Goal: Task Accomplishment & Management: Manage account settings

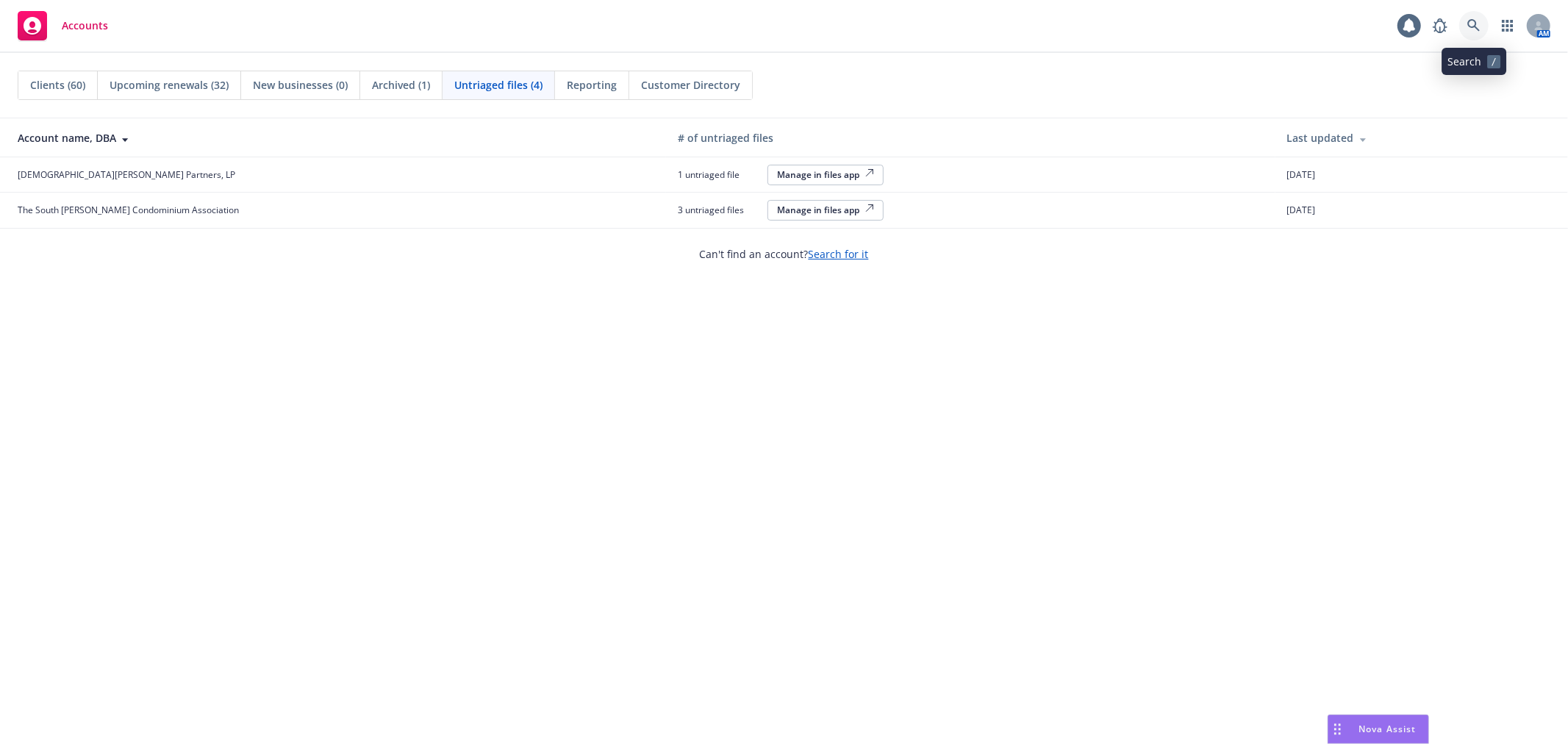
click at [1473, 24] on icon at bounding box center [1474, 26] width 13 height 13
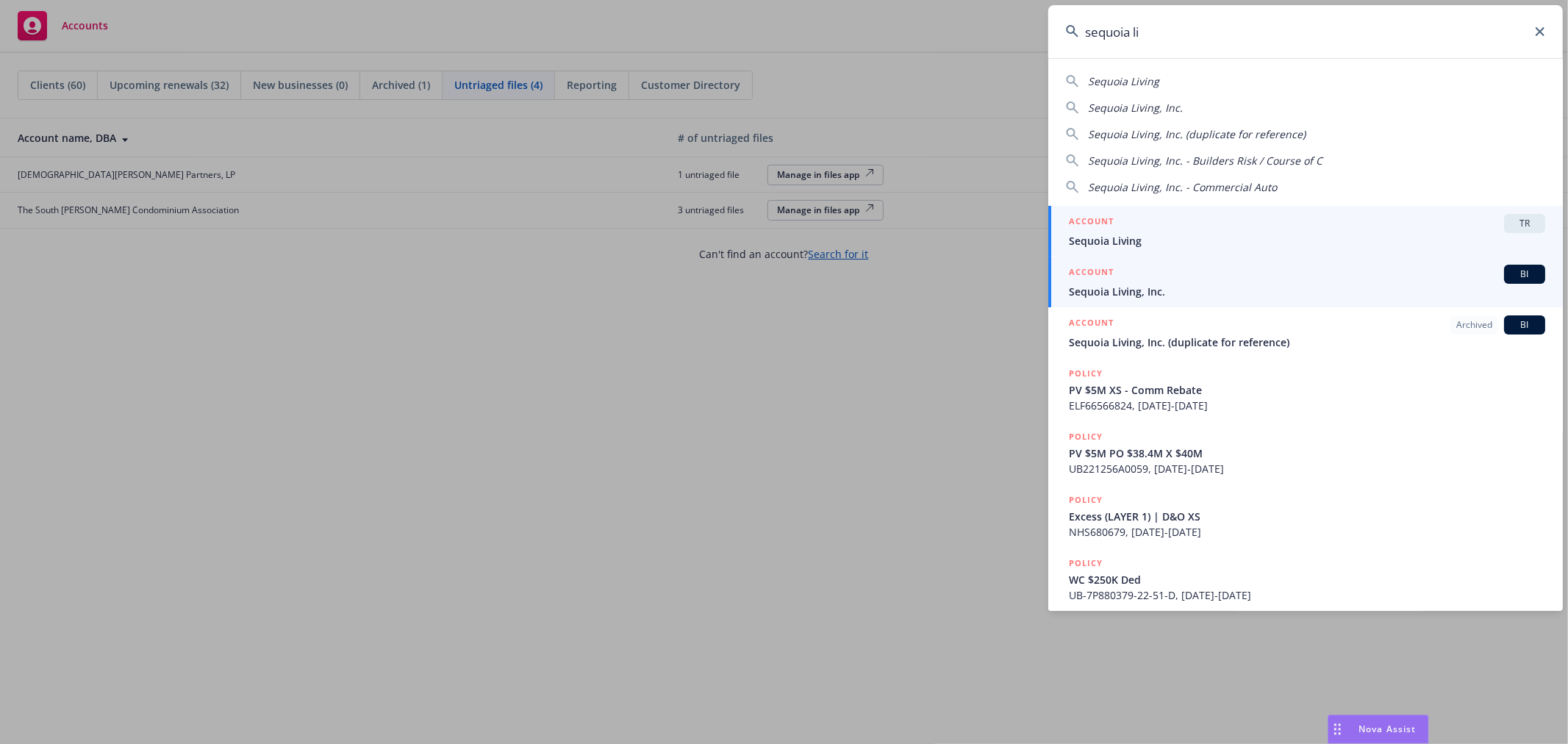
type input "sequoia li"
click at [1172, 296] on span "Sequoia Living, Inc." at bounding box center [1307, 291] width 477 height 16
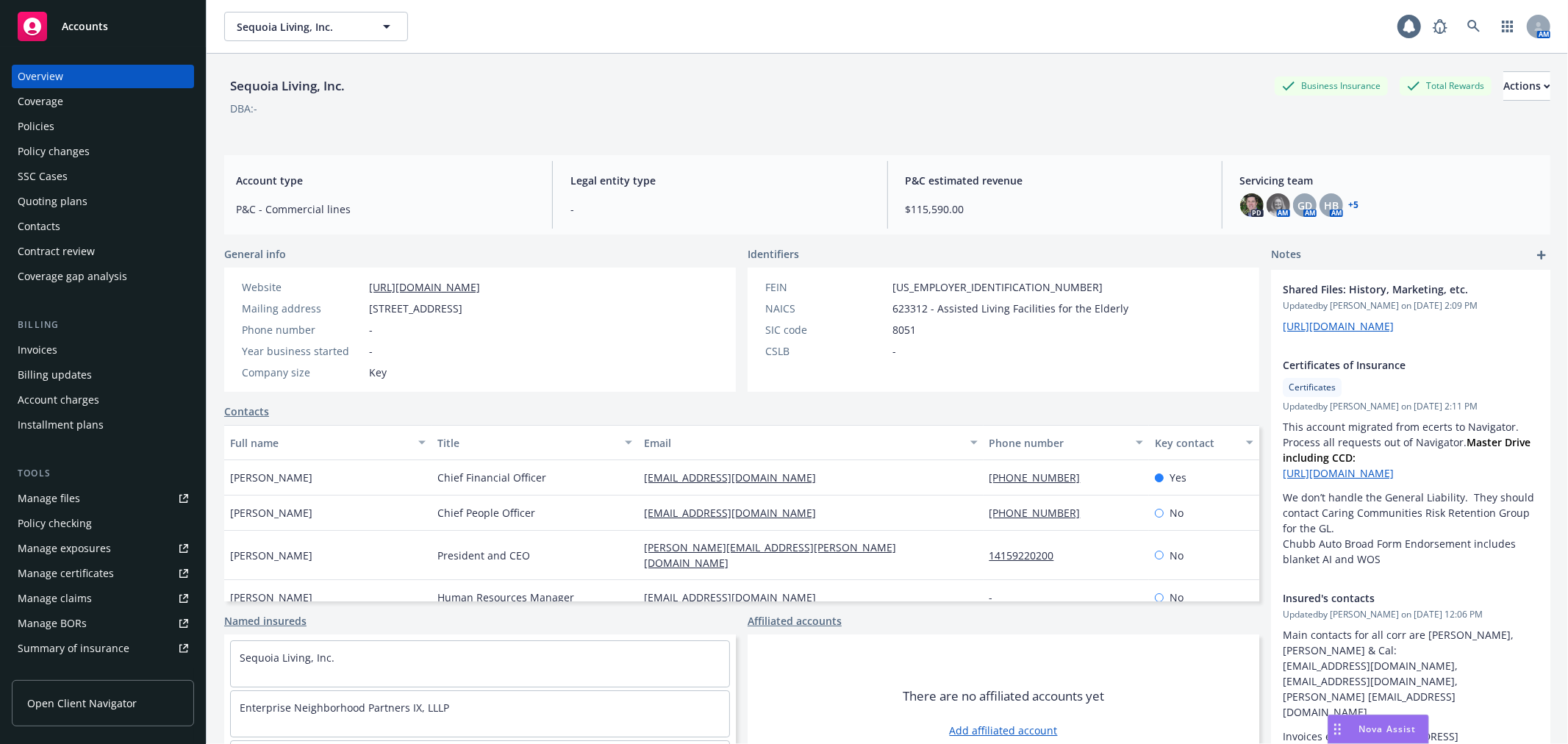
click at [81, 150] on div "Policy changes" at bounding box center [54, 152] width 72 height 24
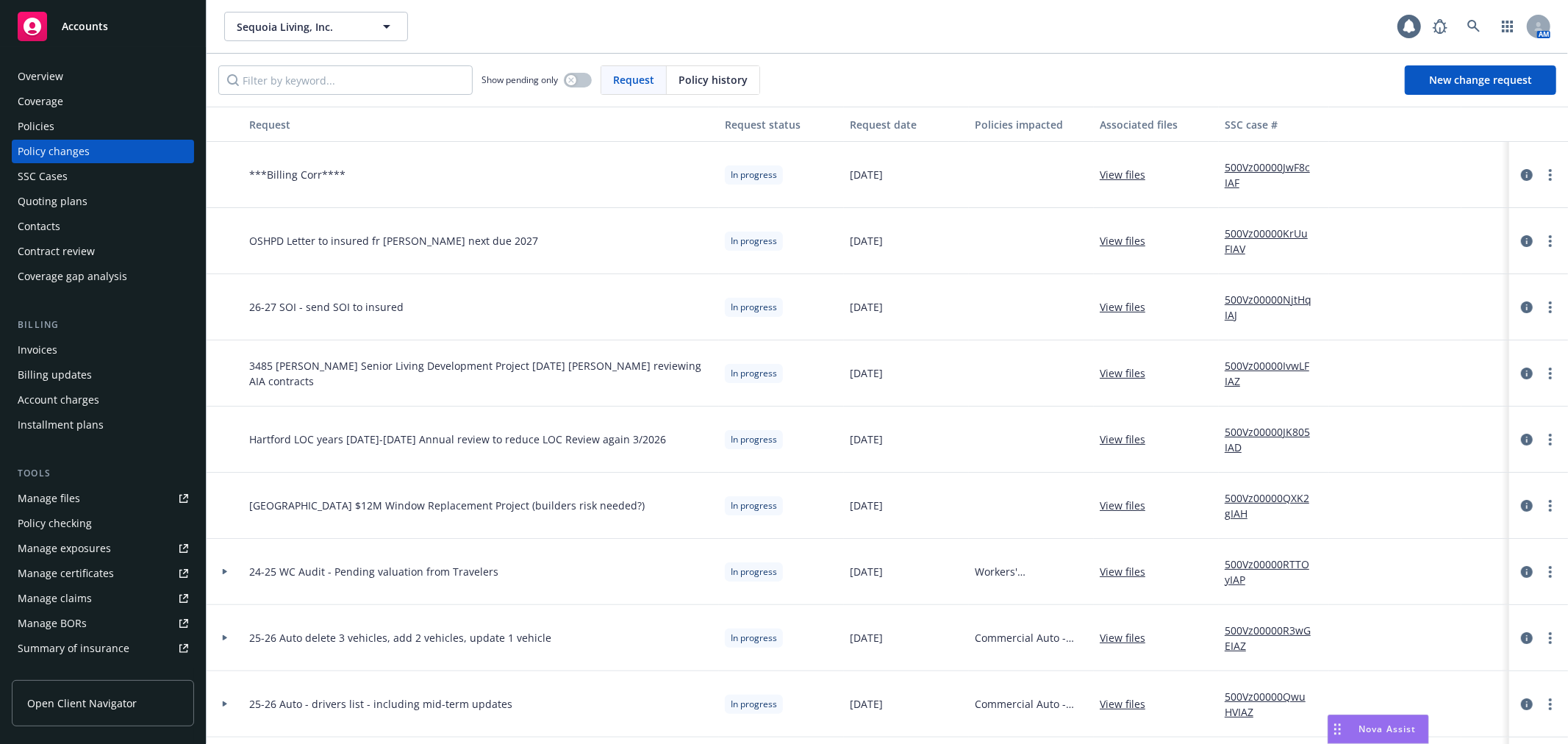
click at [103, 131] on div "Policies" at bounding box center [103, 127] width 170 height 24
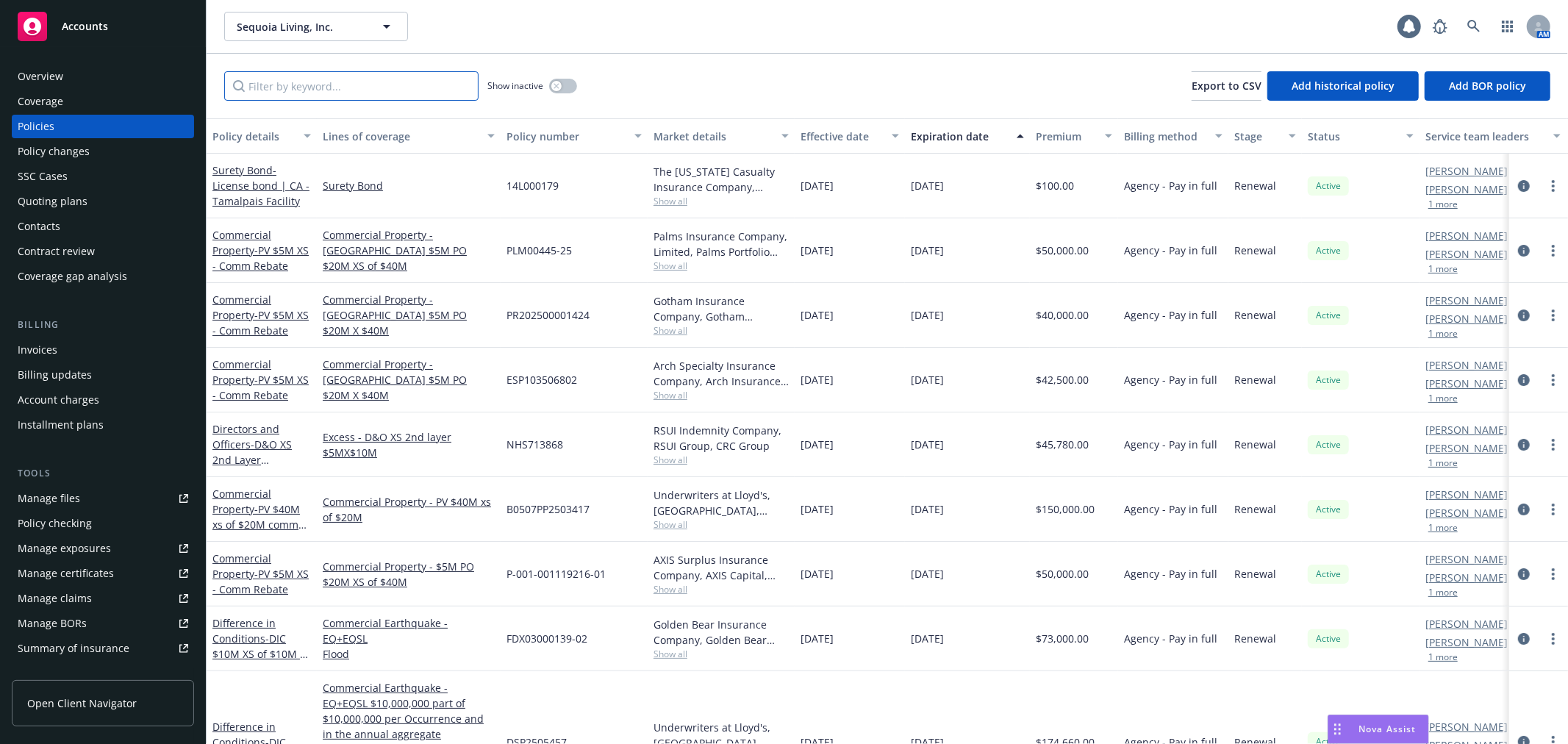
click at [315, 87] on input "Filter by keyword..." at bounding box center [351, 86] width 255 height 29
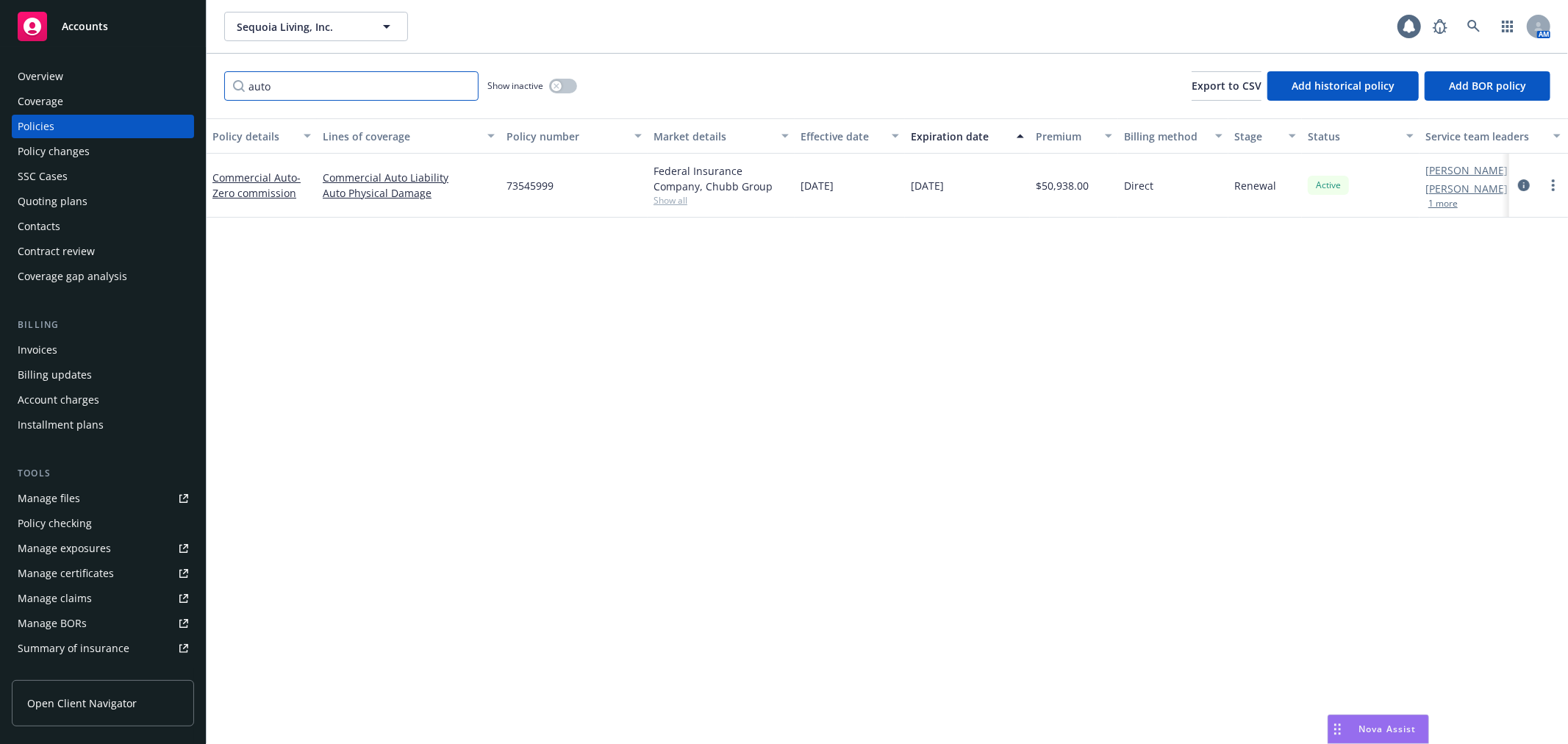
type input "auto"
click at [134, 156] on div "Policy changes" at bounding box center [103, 152] width 170 height 24
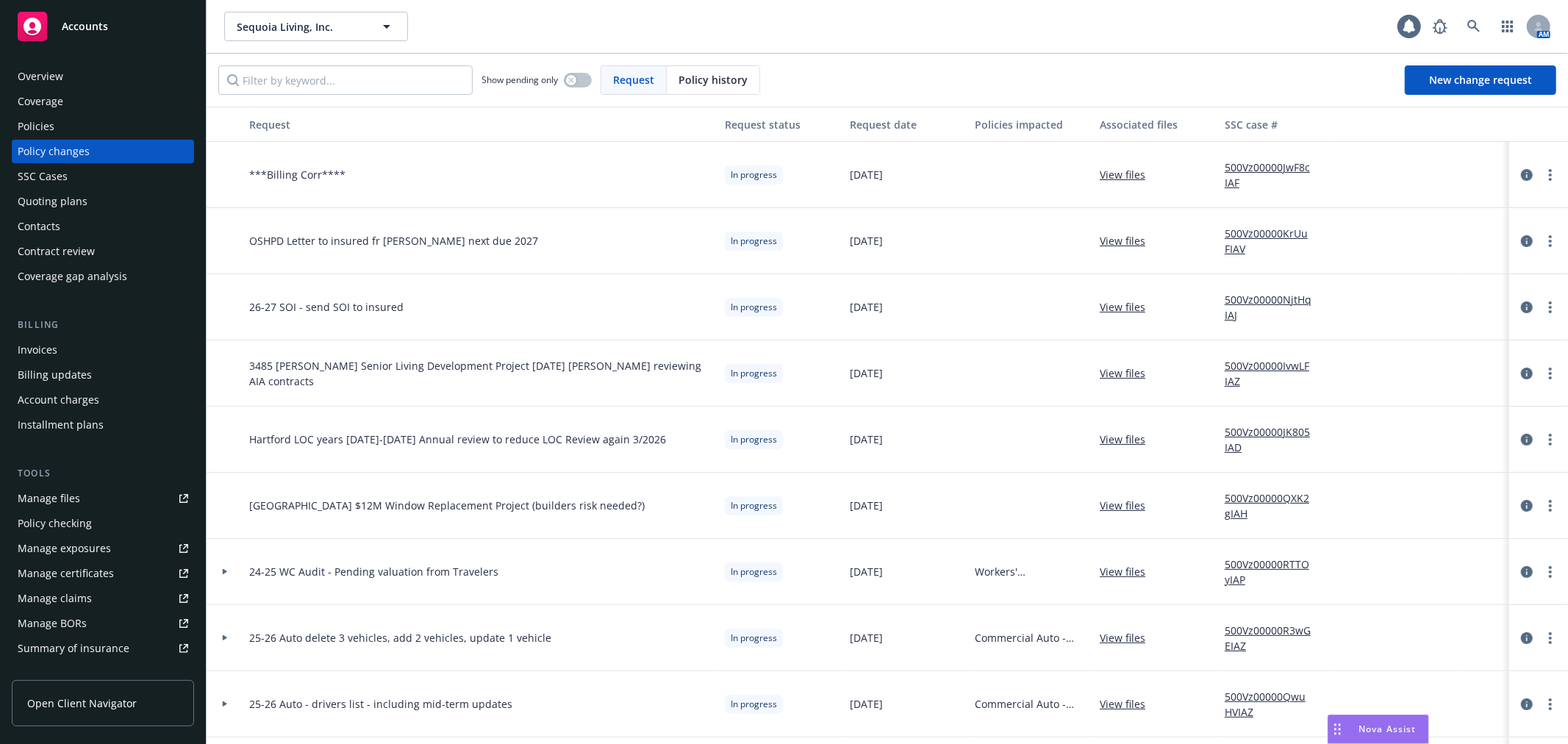
click at [226, 640] on icon at bounding box center [225, 638] width 6 height 5
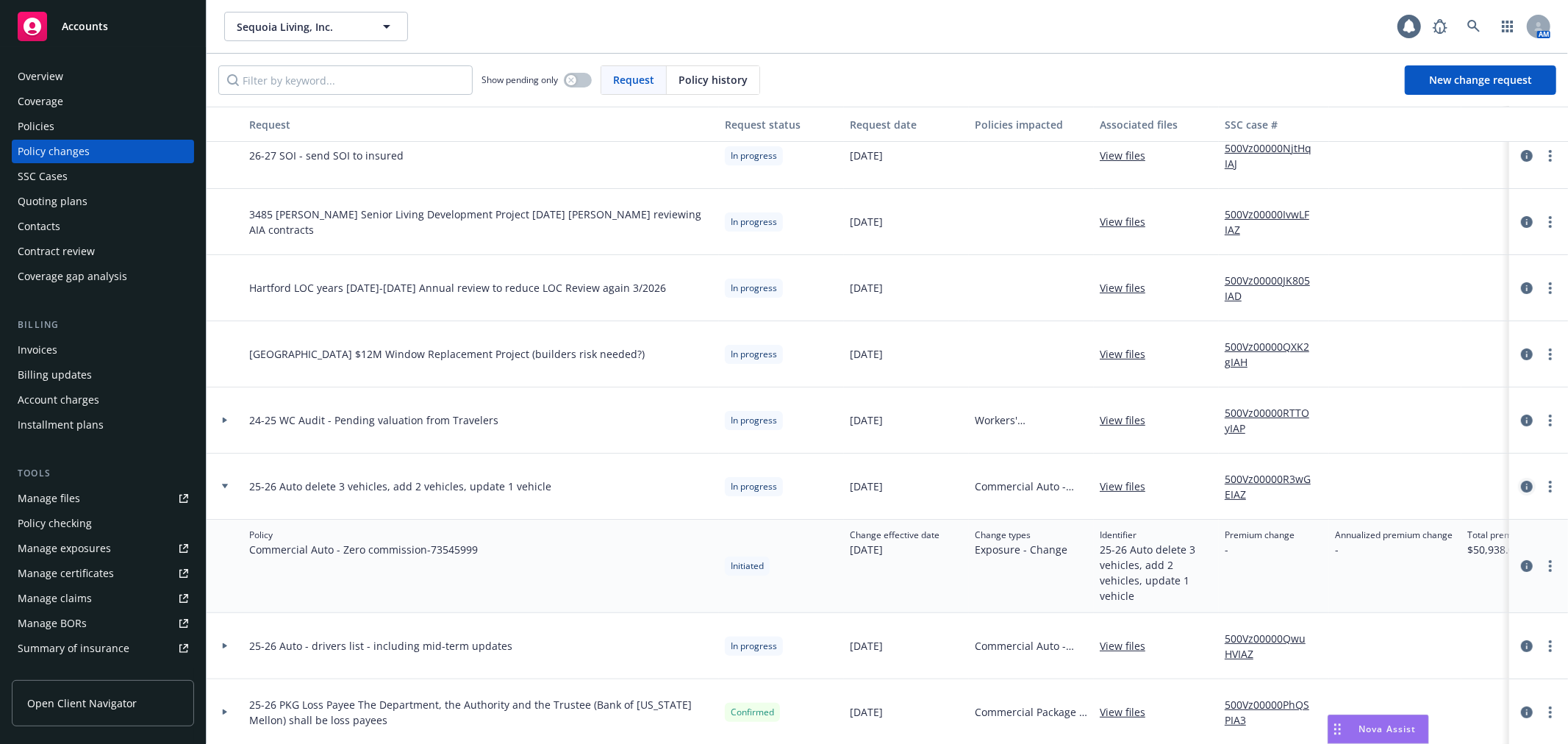
scroll to position [163, 0]
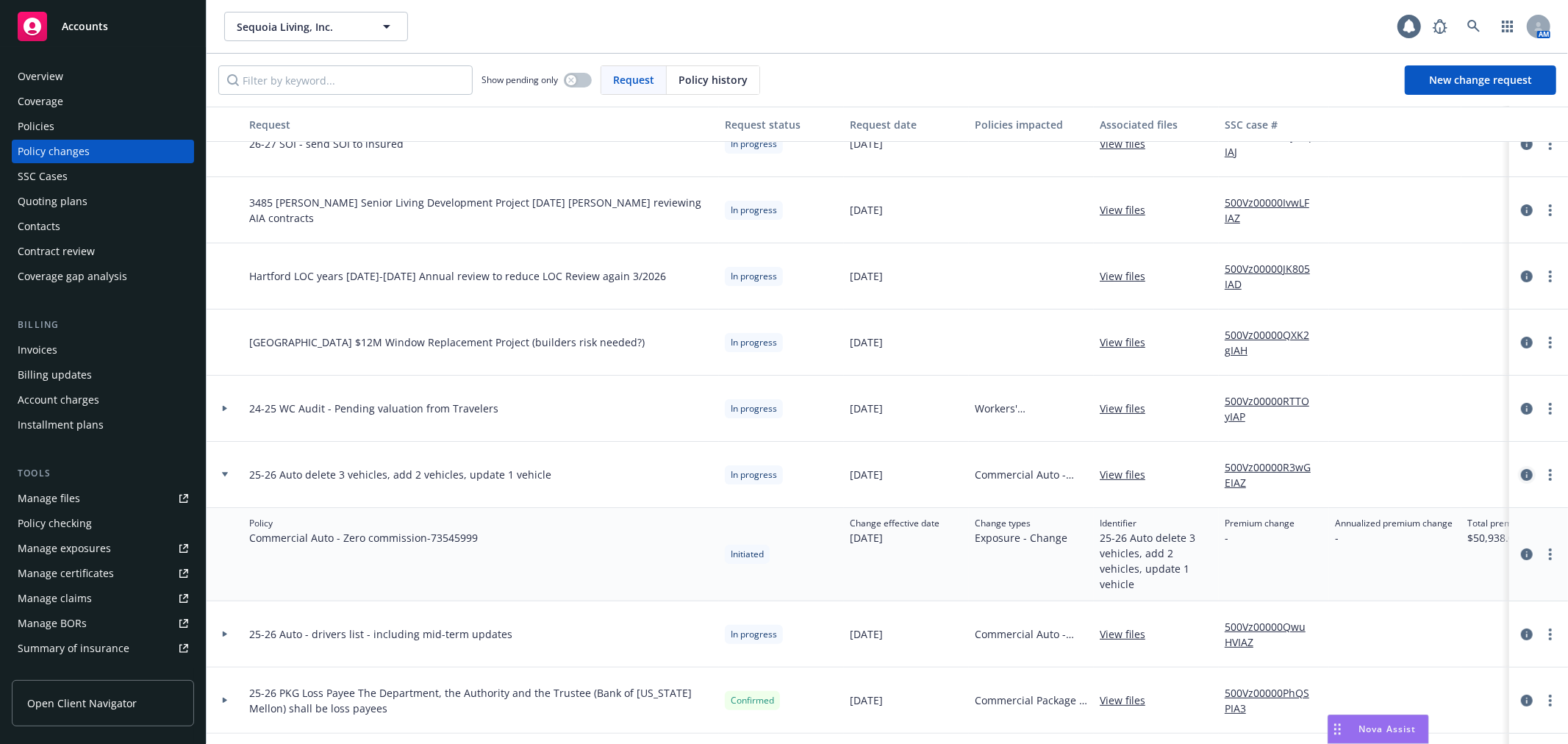
click at [1521, 475] on icon "circleInformation" at bounding box center [1527, 475] width 12 height 12
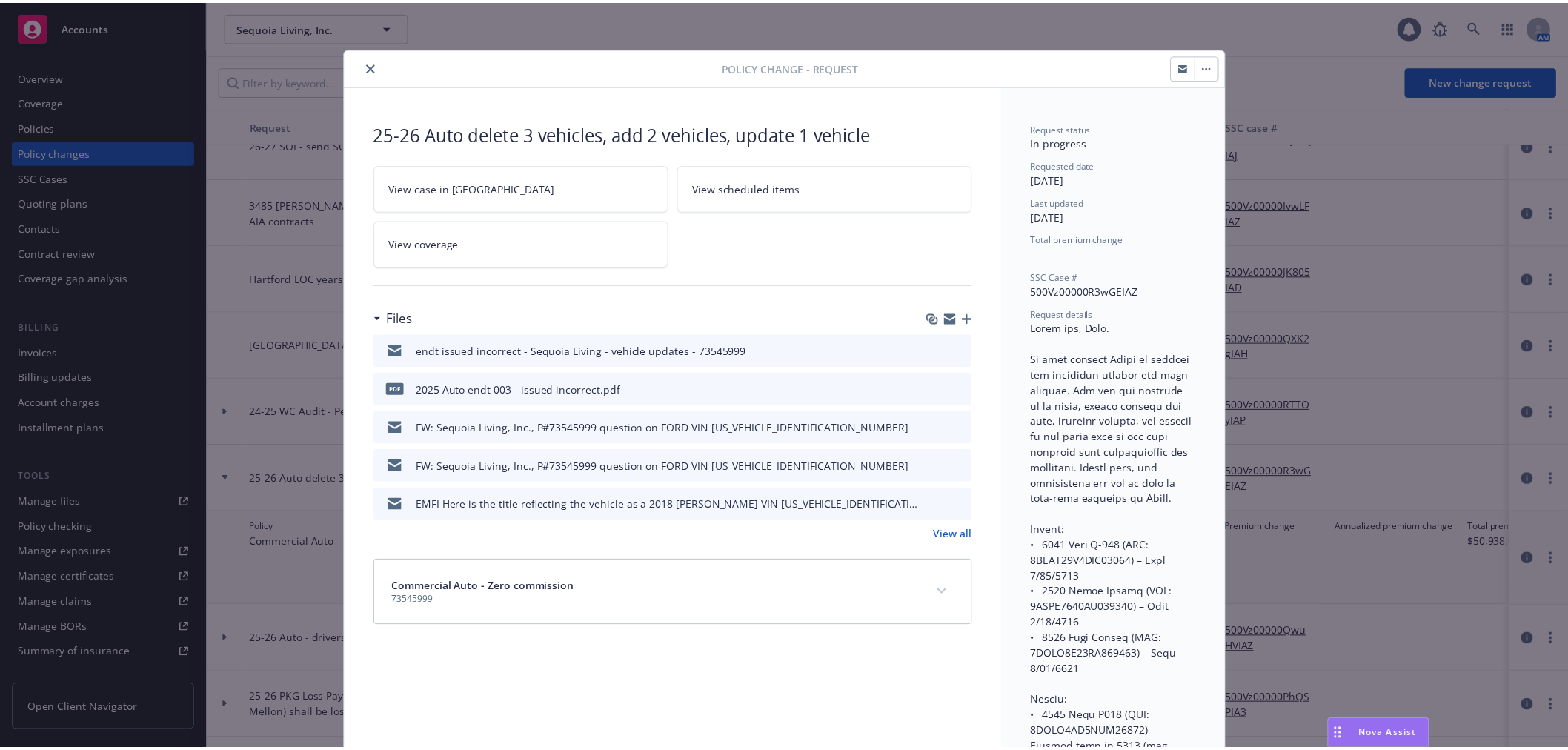
scroll to position [44, 0]
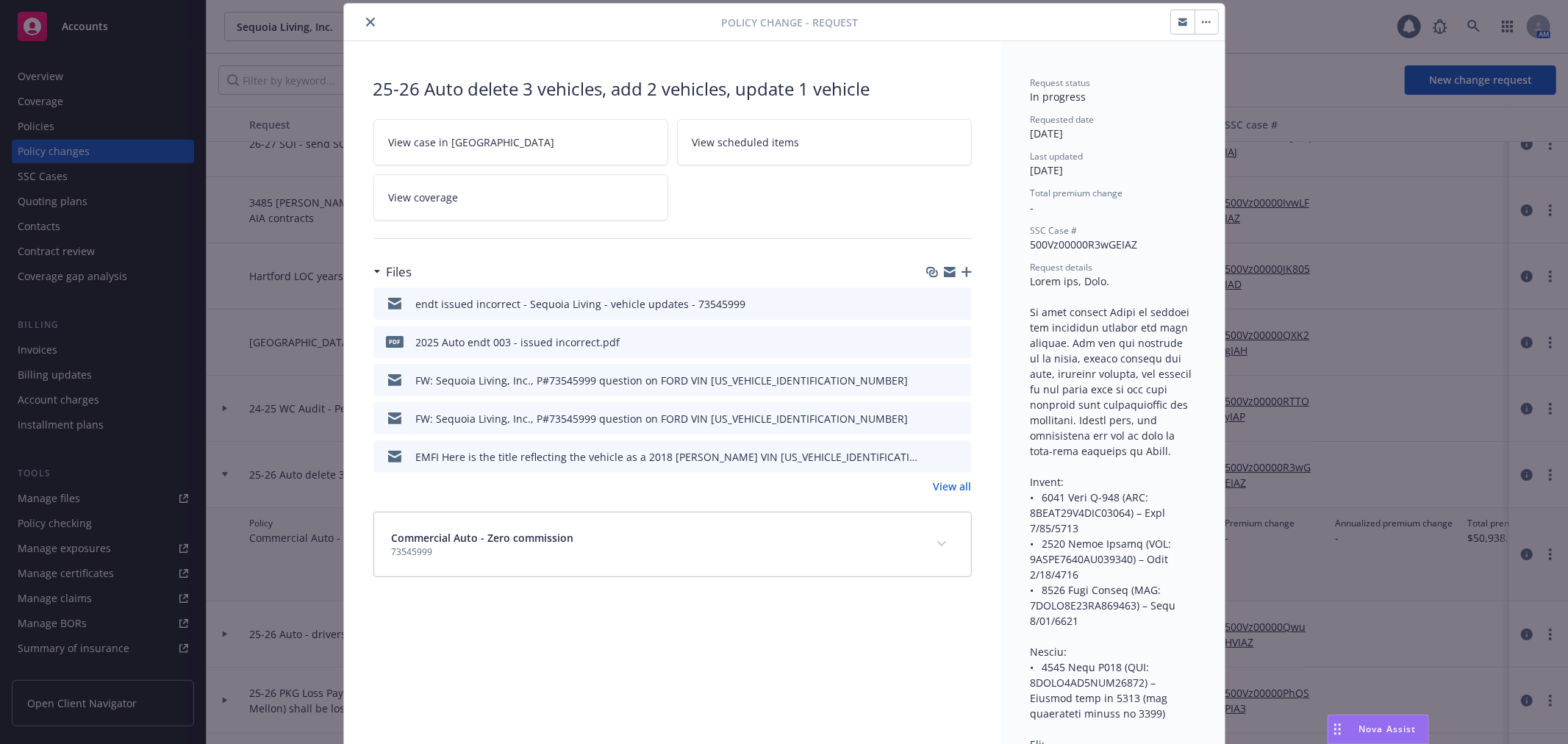
click at [952, 300] on icon "preview file" at bounding box center [958, 303] width 13 height 10
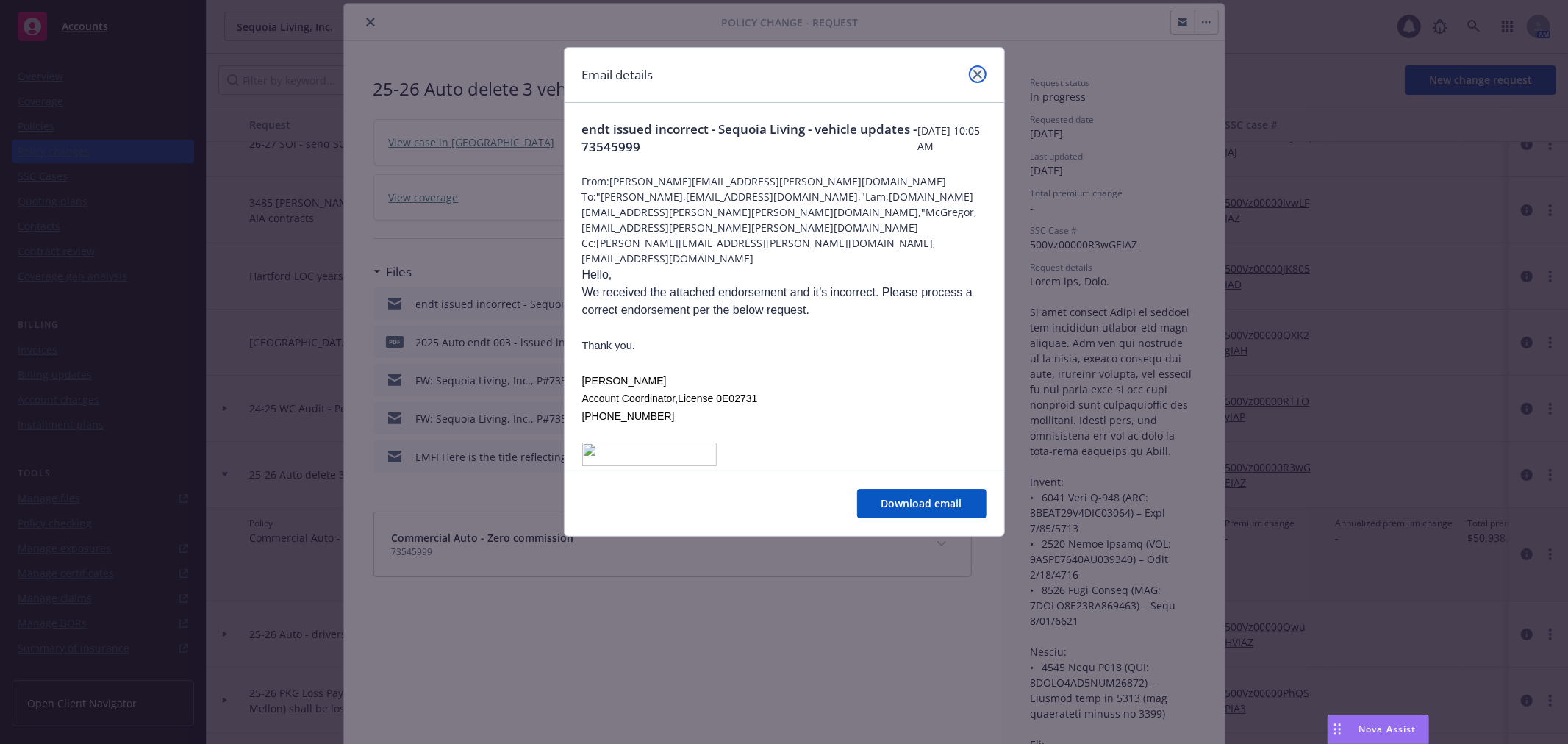
click at [975, 71] on icon "close" at bounding box center [978, 74] width 9 height 9
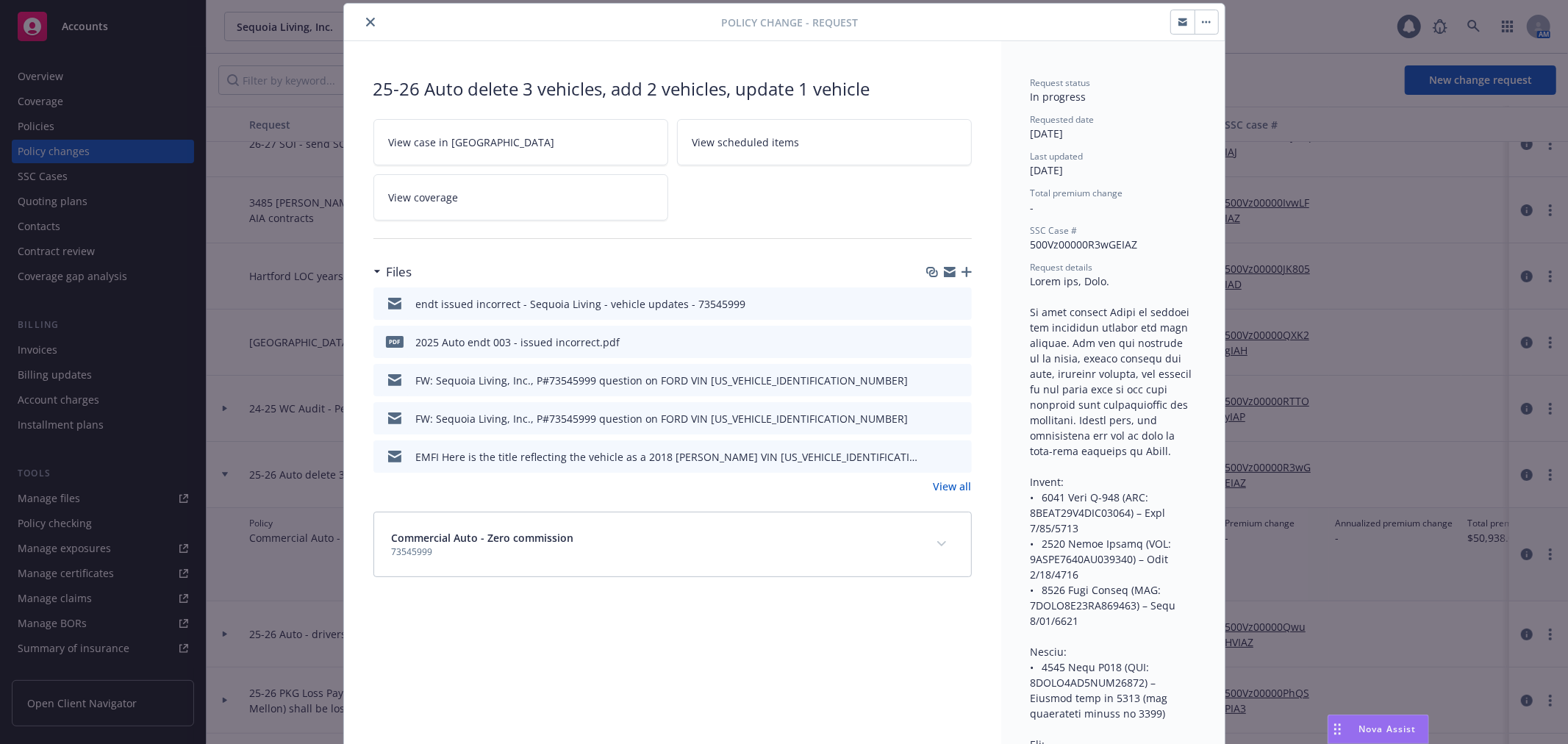
click at [952, 338] on icon "preview file" at bounding box center [958, 341] width 13 height 10
click at [366, 19] on icon "close" at bounding box center [371, 22] width 9 height 9
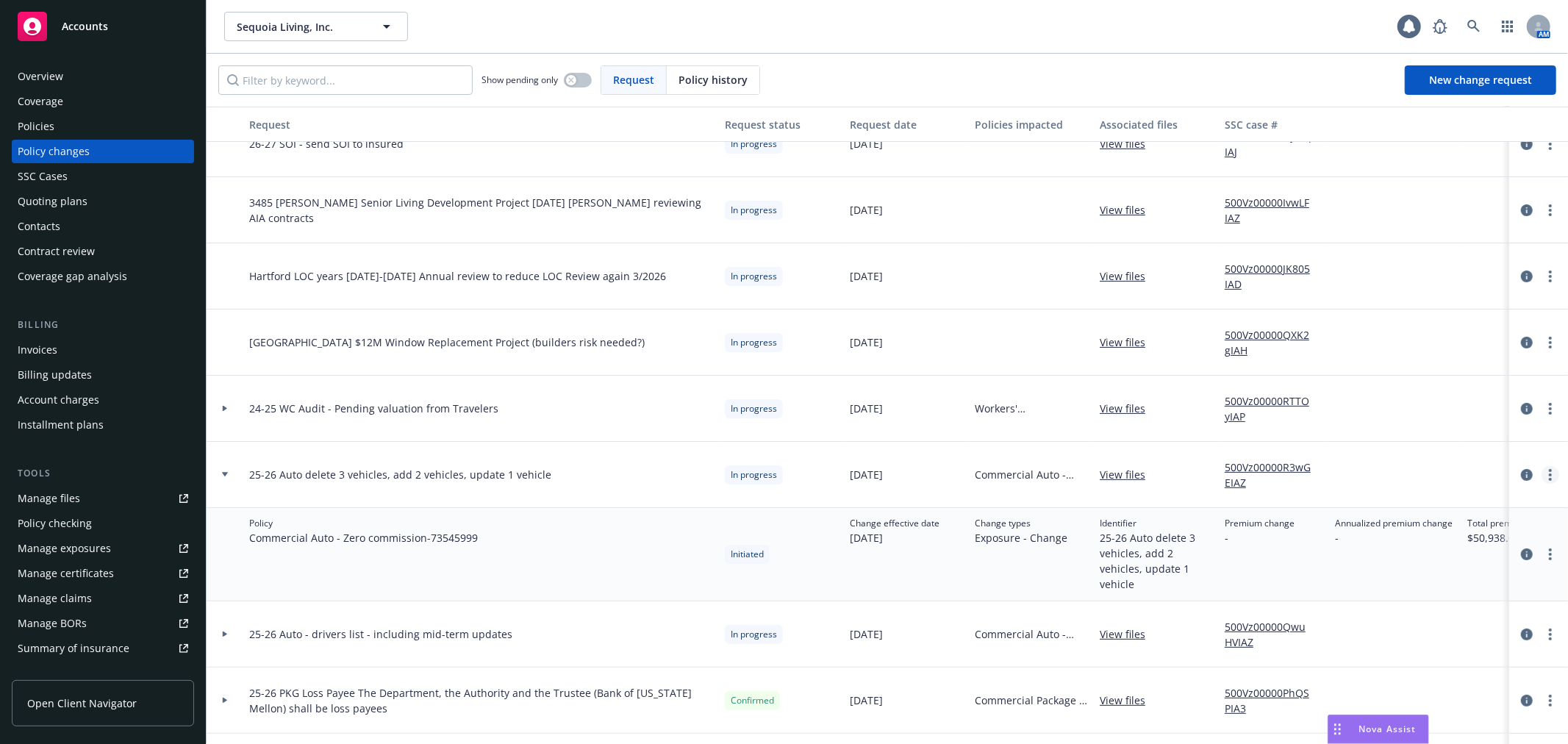
click at [1549, 473] on icon "more" at bounding box center [1550, 475] width 3 height 12
click at [1456, 591] on link "Resume workflow" at bounding box center [1420, 593] width 252 height 29
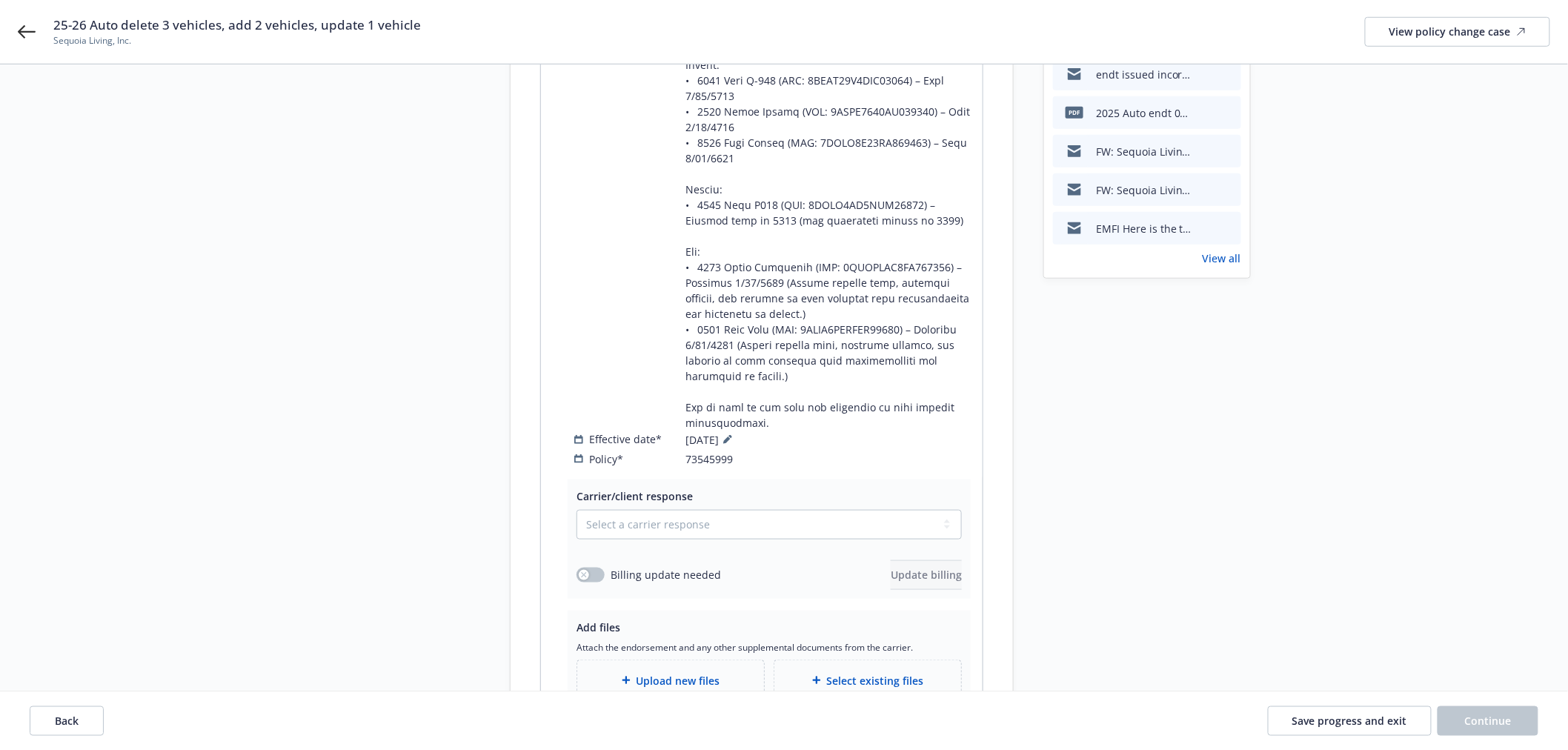
scroll to position [494, 0]
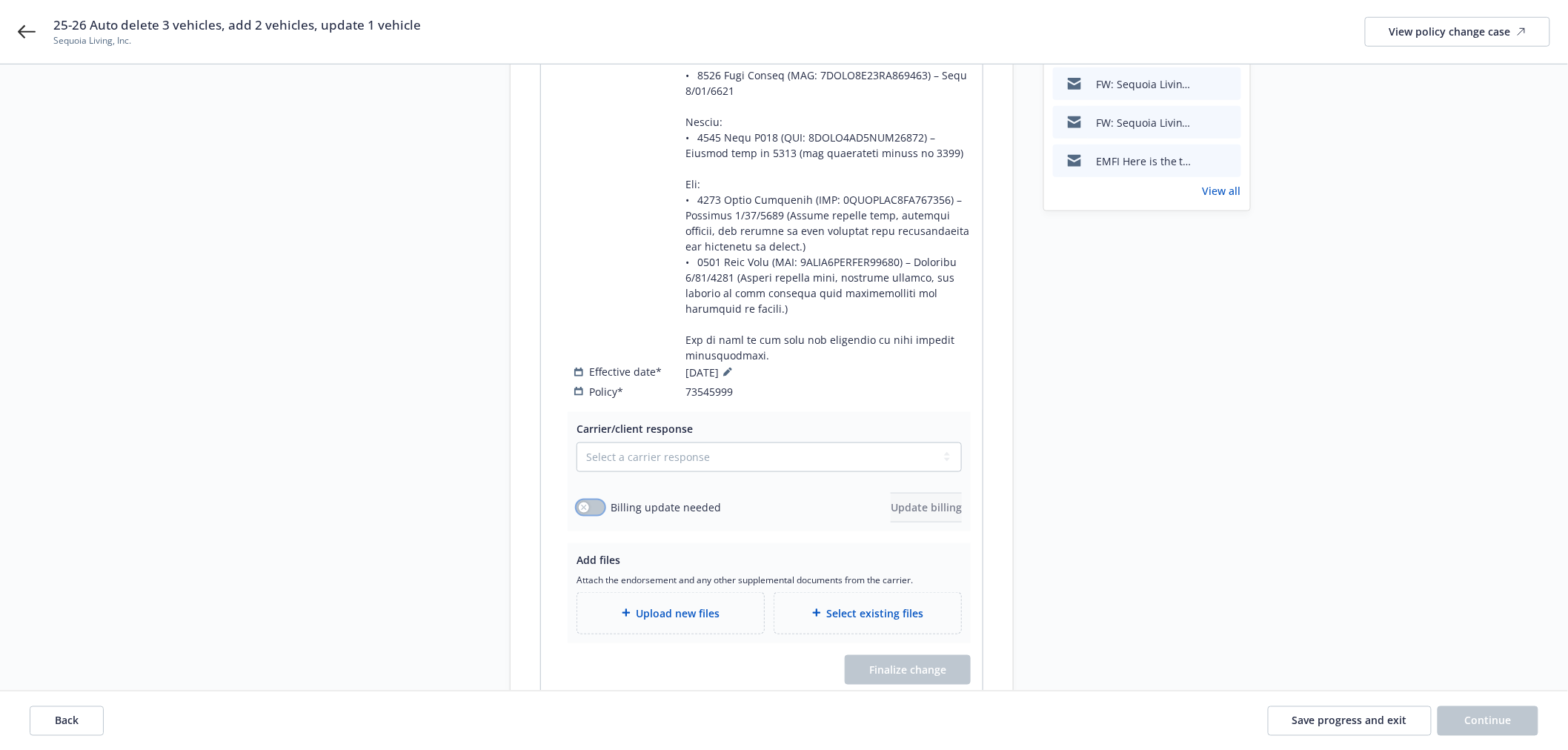
drag, startPoint x: 588, startPoint y: 505, endPoint x: 618, endPoint y: 513, distance: 31.0
click at [588, 505] on button "button" at bounding box center [591, 508] width 29 height 15
click at [892, 517] on button "Update billing" at bounding box center [926, 508] width 71 height 29
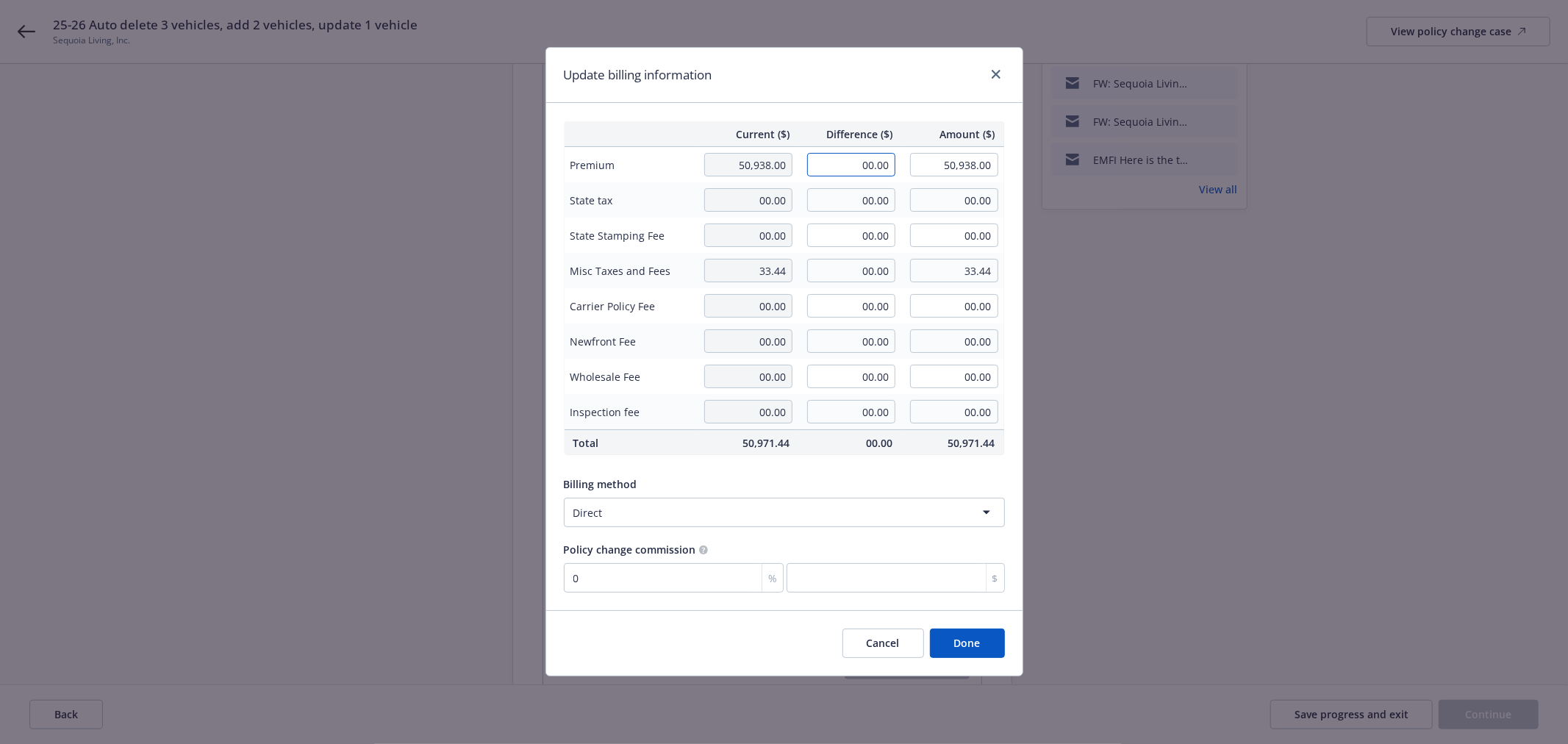
drag, startPoint x: 851, startPoint y: 165, endPoint x: 855, endPoint y: 171, distance: 7.2
click at [853, 167] on input "00.00" at bounding box center [851, 165] width 88 height 24
type input "1,907.00"
type input "52,845.00"
type input "0"
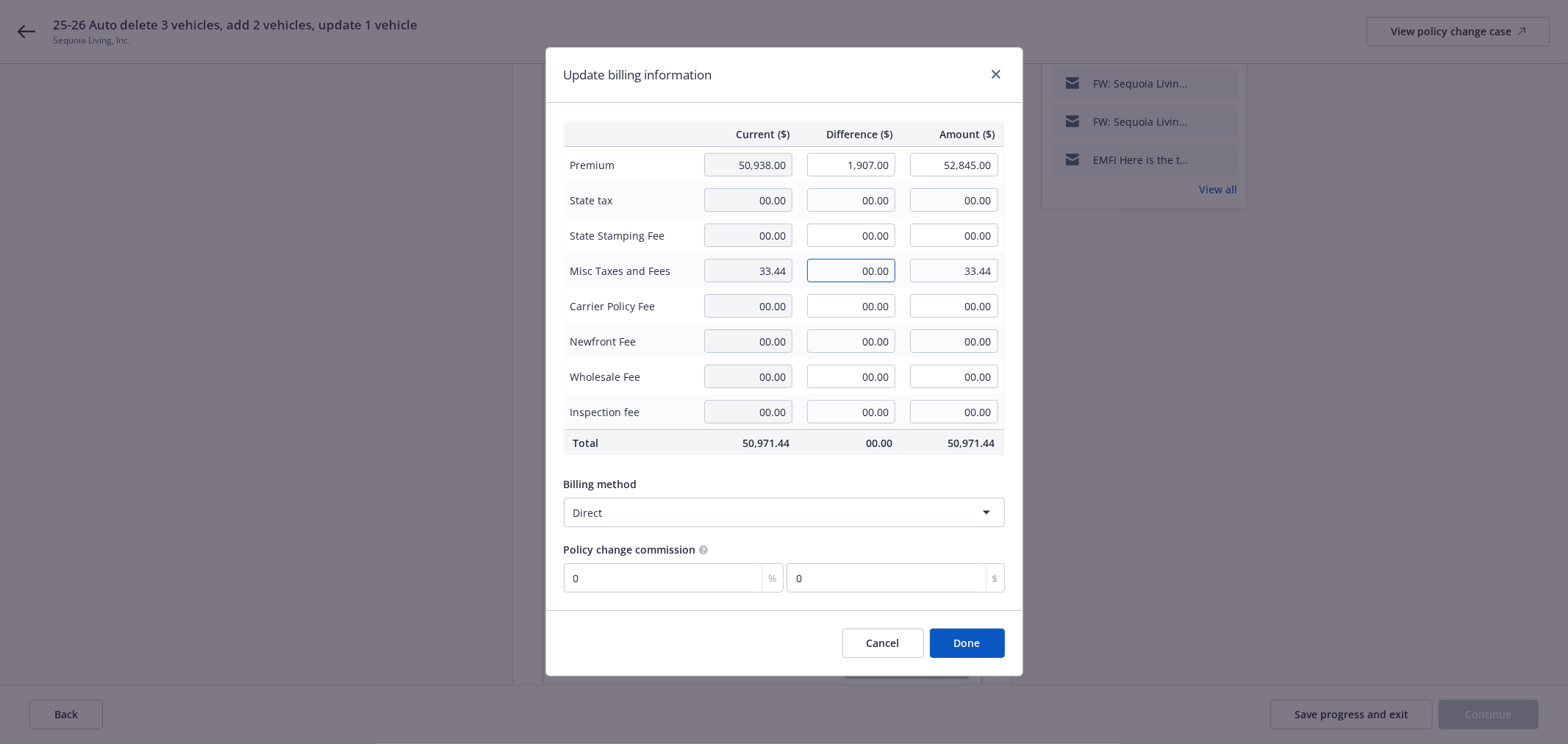
click at [864, 263] on input "00.00" at bounding box center [851, 271] width 88 height 24
type input "2.20"
type input "35.64"
click at [978, 649] on button "Done" at bounding box center [967, 643] width 75 height 29
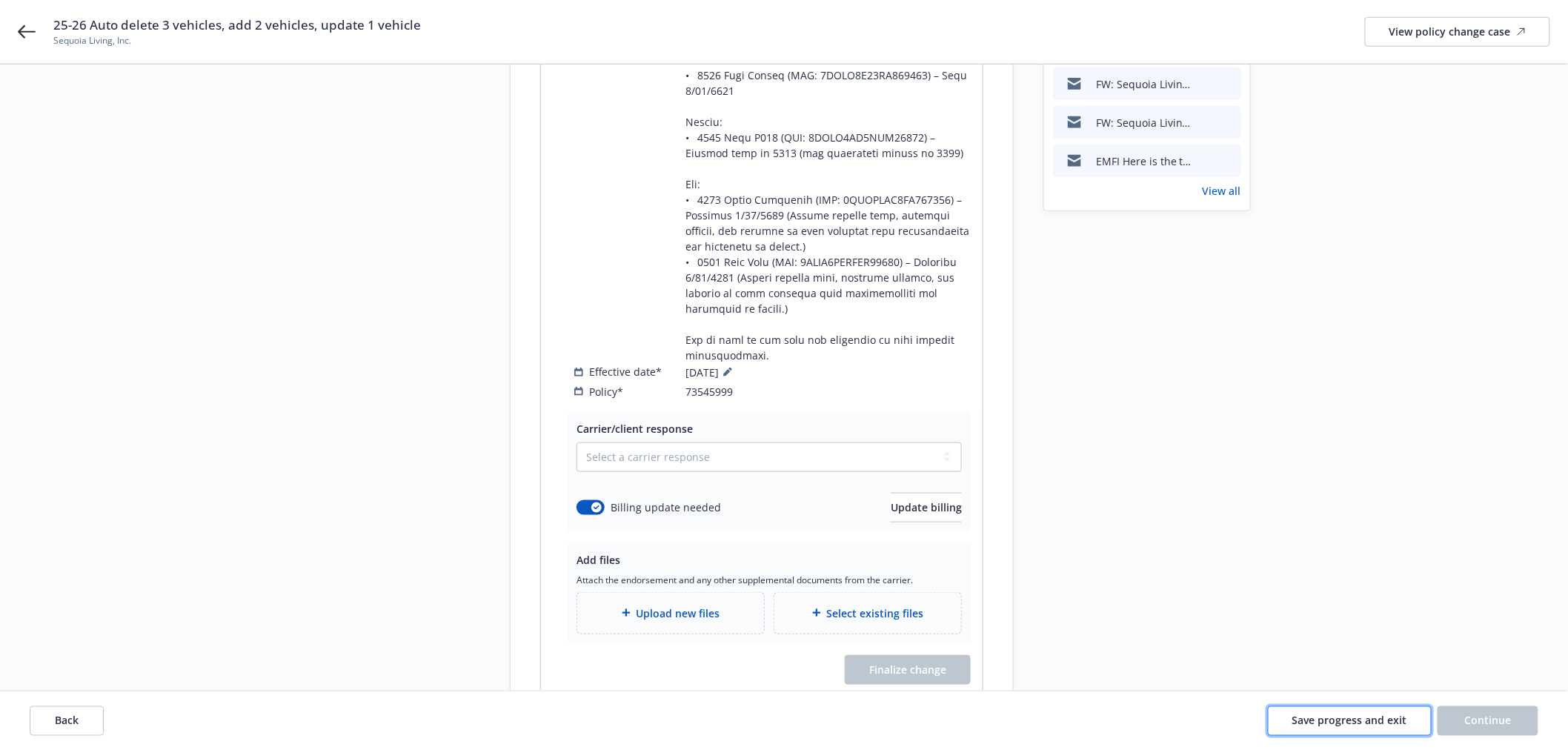
click at [1346, 729] on button "Save progress and exit" at bounding box center [1350, 720] width 164 height 29
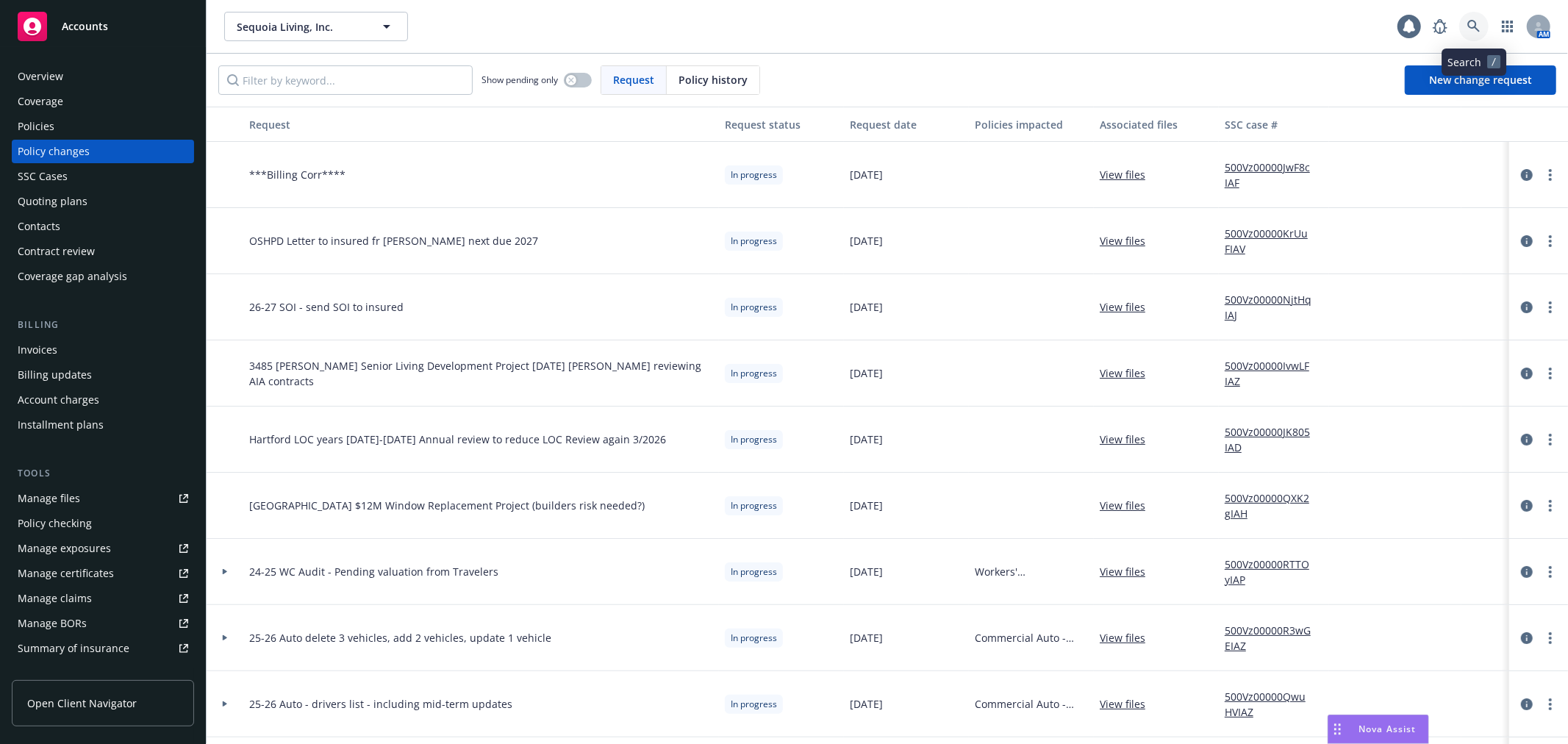
click at [1472, 25] on icon at bounding box center [1474, 27] width 13 height 13
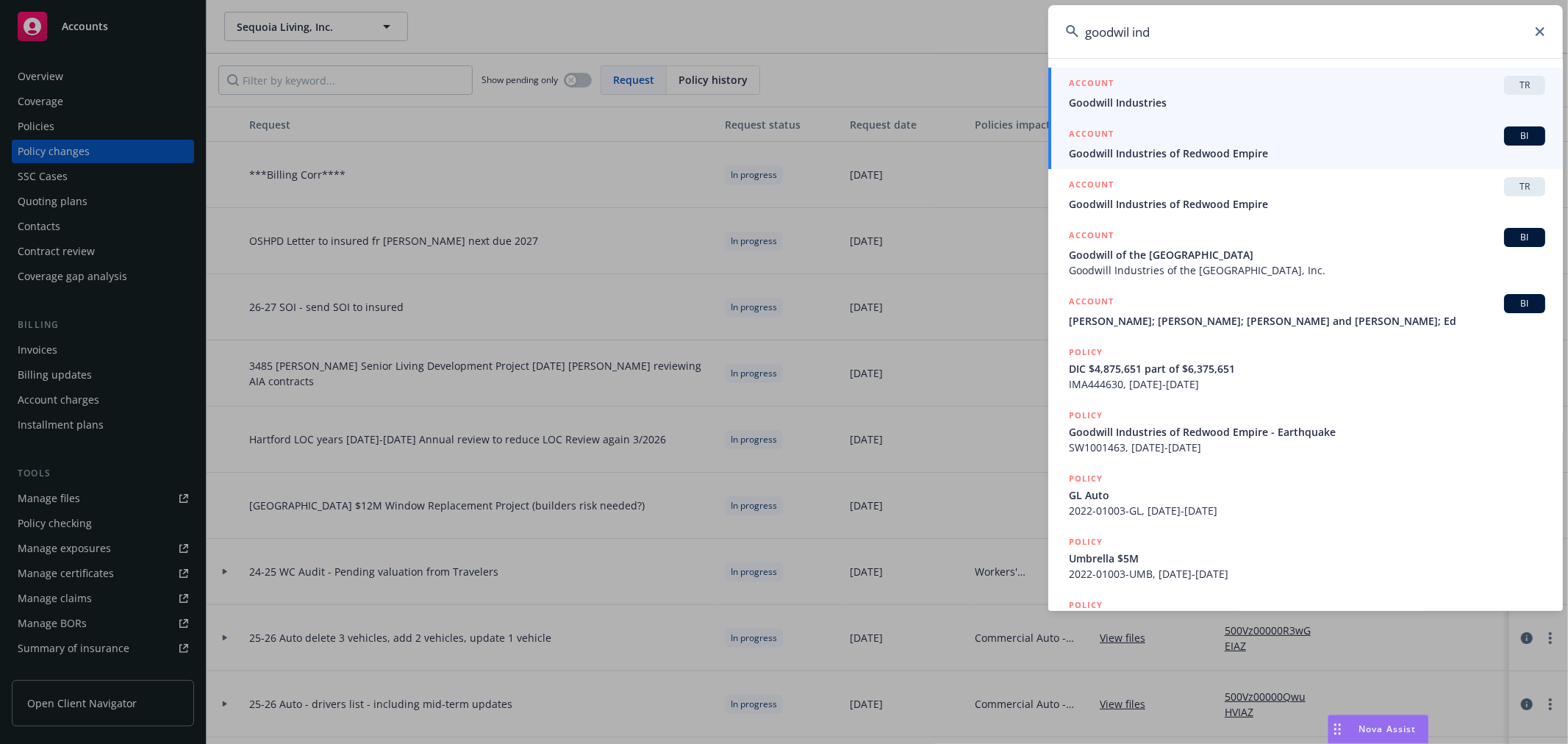
type input "goodwil ind"
click at [1196, 158] on span "Goodwill Industries of Redwood Empire" at bounding box center [1307, 153] width 477 height 16
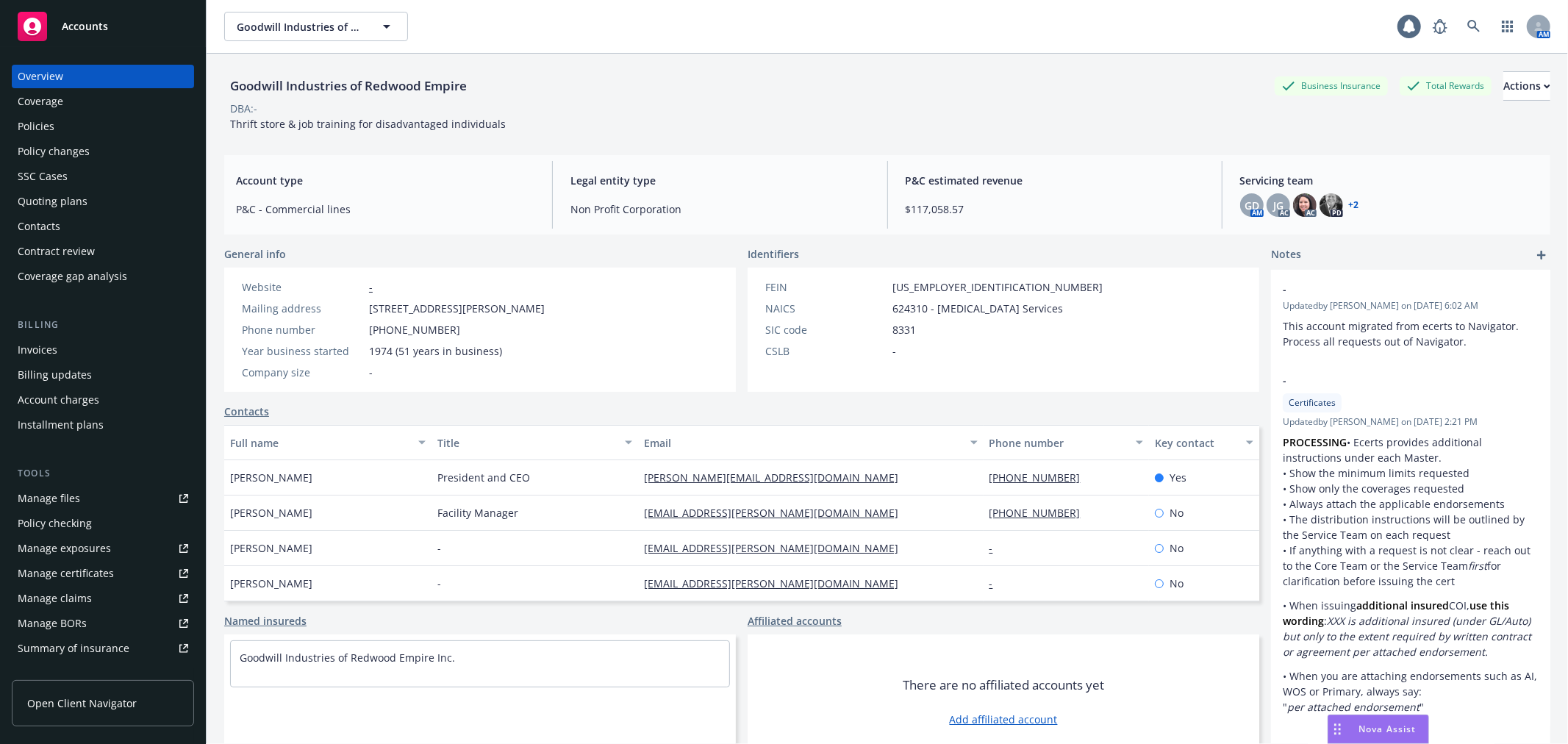
click at [113, 144] on div "Policy changes" at bounding box center [103, 152] width 170 height 24
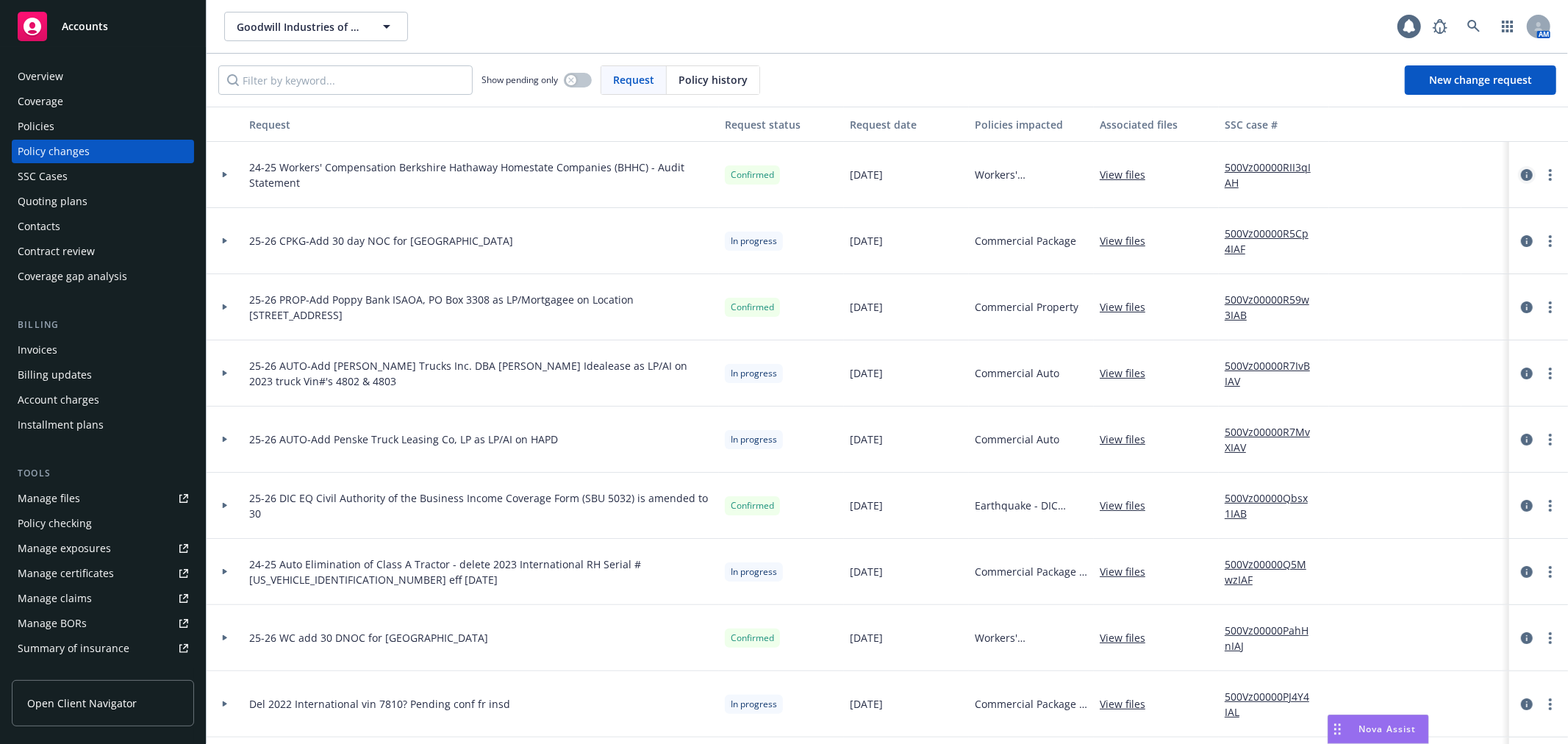
click at [1521, 173] on icon "circleInformation" at bounding box center [1527, 175] width 12 height 12
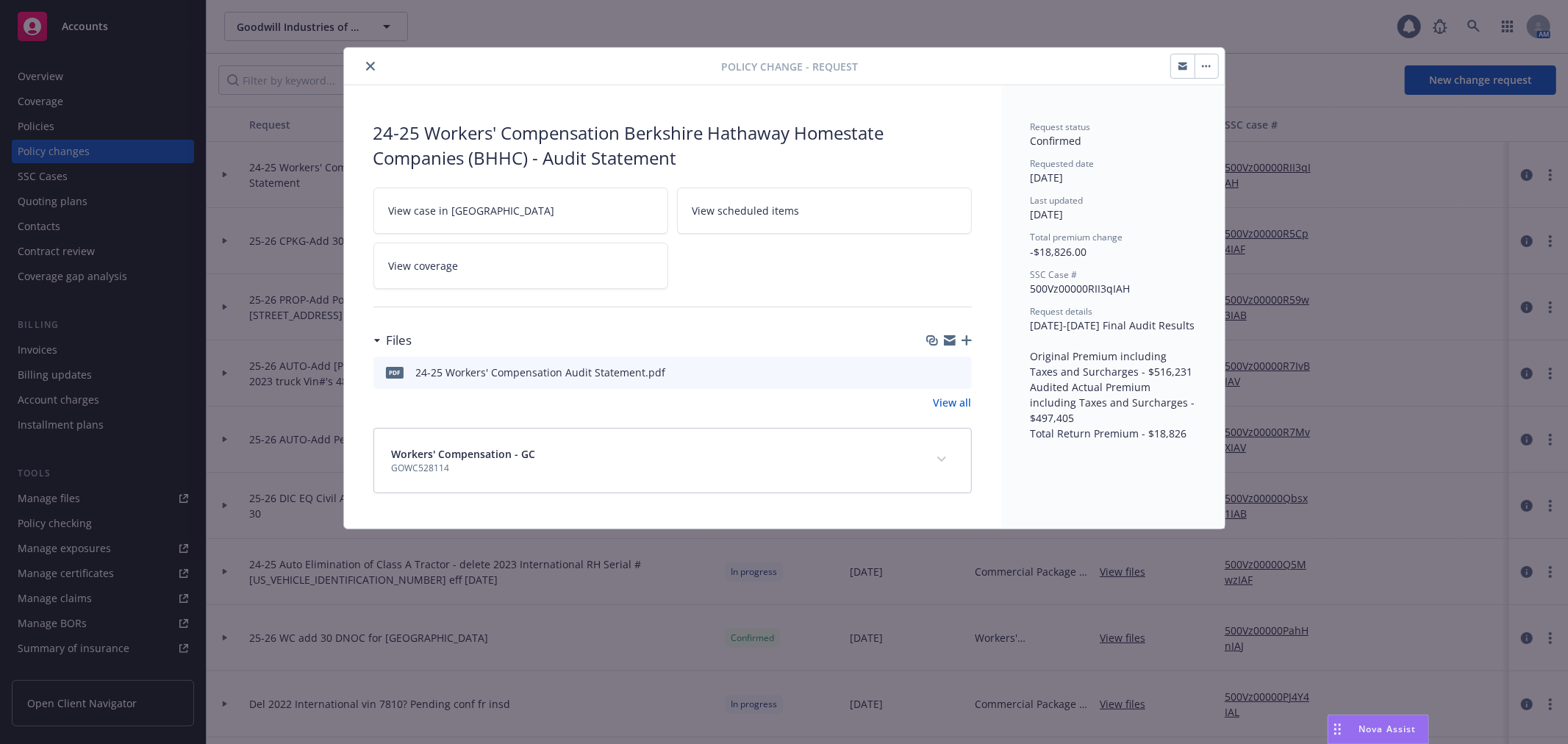
click at [958, 372] on icon "preview file" at bounding box center [958, 372] width 13 height 10
click at [1208, 63] on button "button" at bounding box center [1207, 66] width 24 height 24
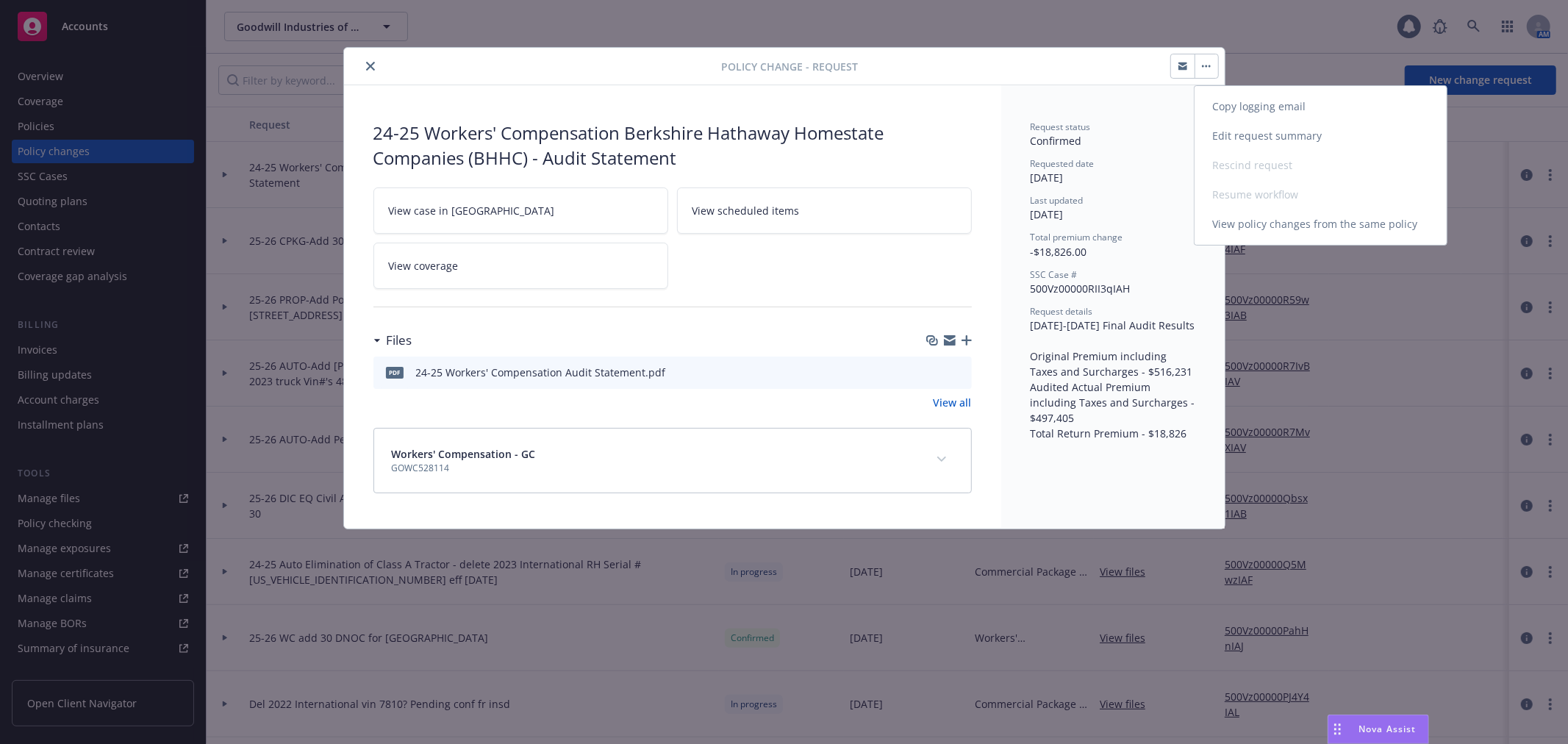
click at [1247, 129] on link "Edit request summary" at bounding box center [1321, 136] width 252 height 29
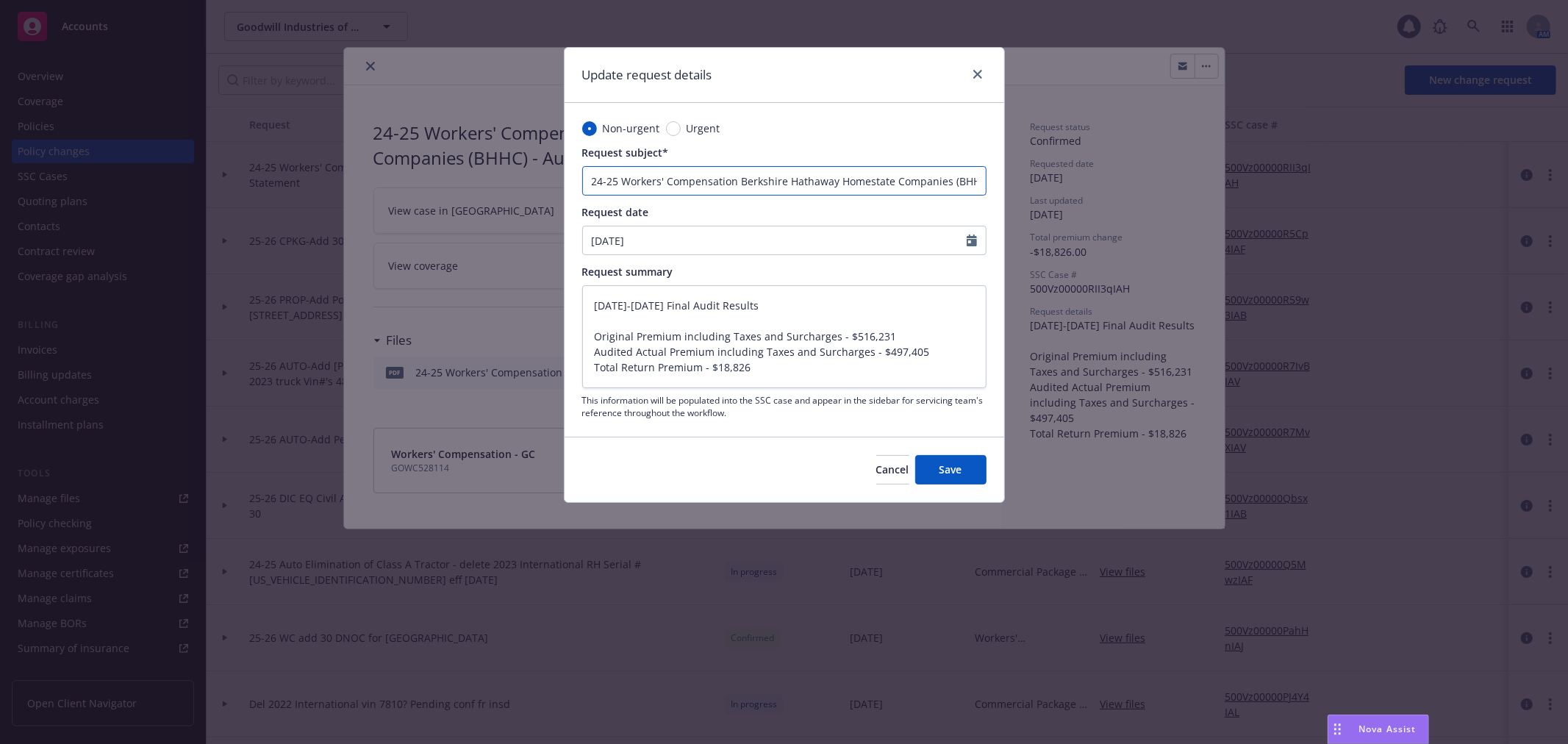
type textarea "x"
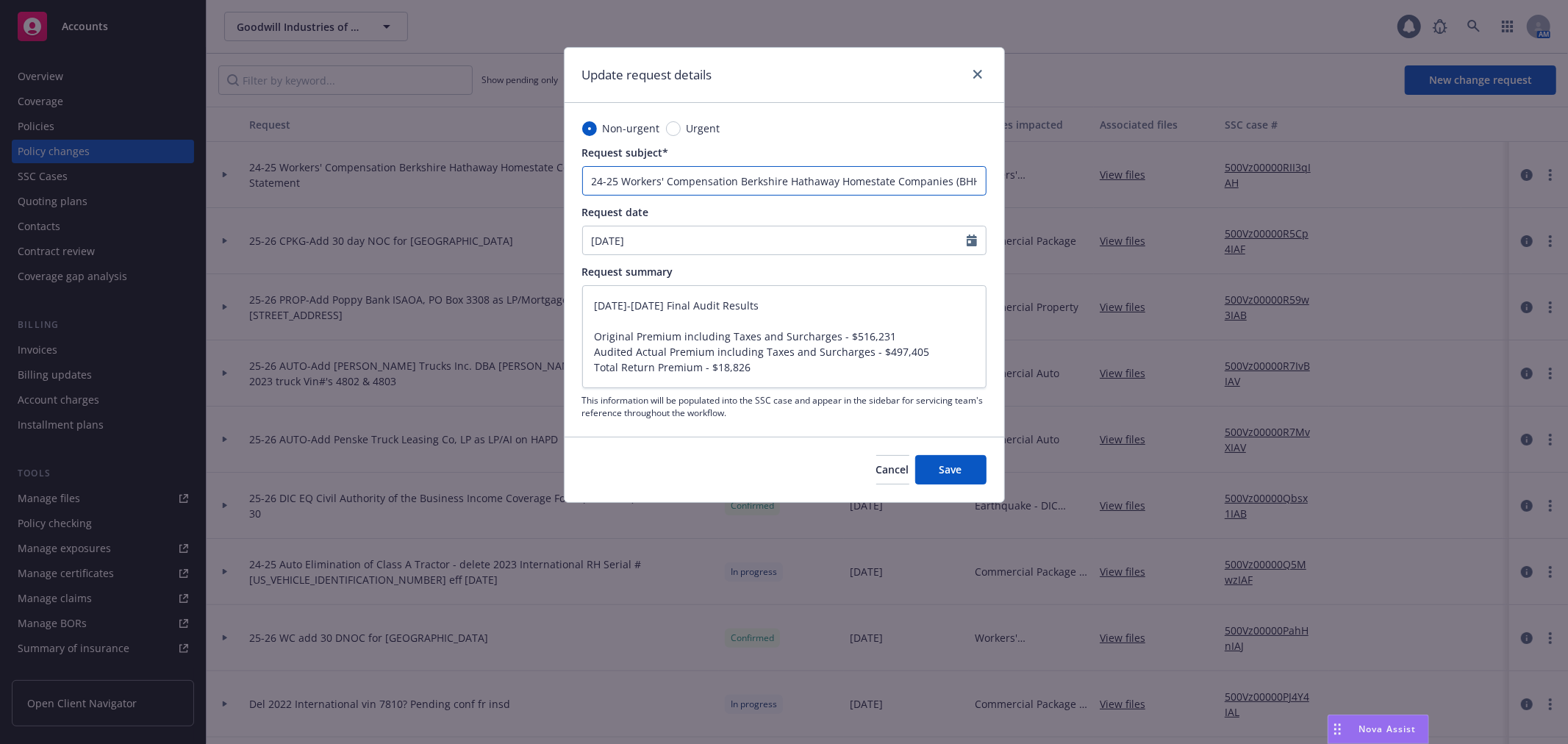
click at [623, 184] on input "24-25 Workers' Compensation Berkshire Hathaway Homestate Companies (BHHC) - Aud…" at bounding box center [784, 180] width 404 height 29
type input "24-25 W"
type textarea "x"
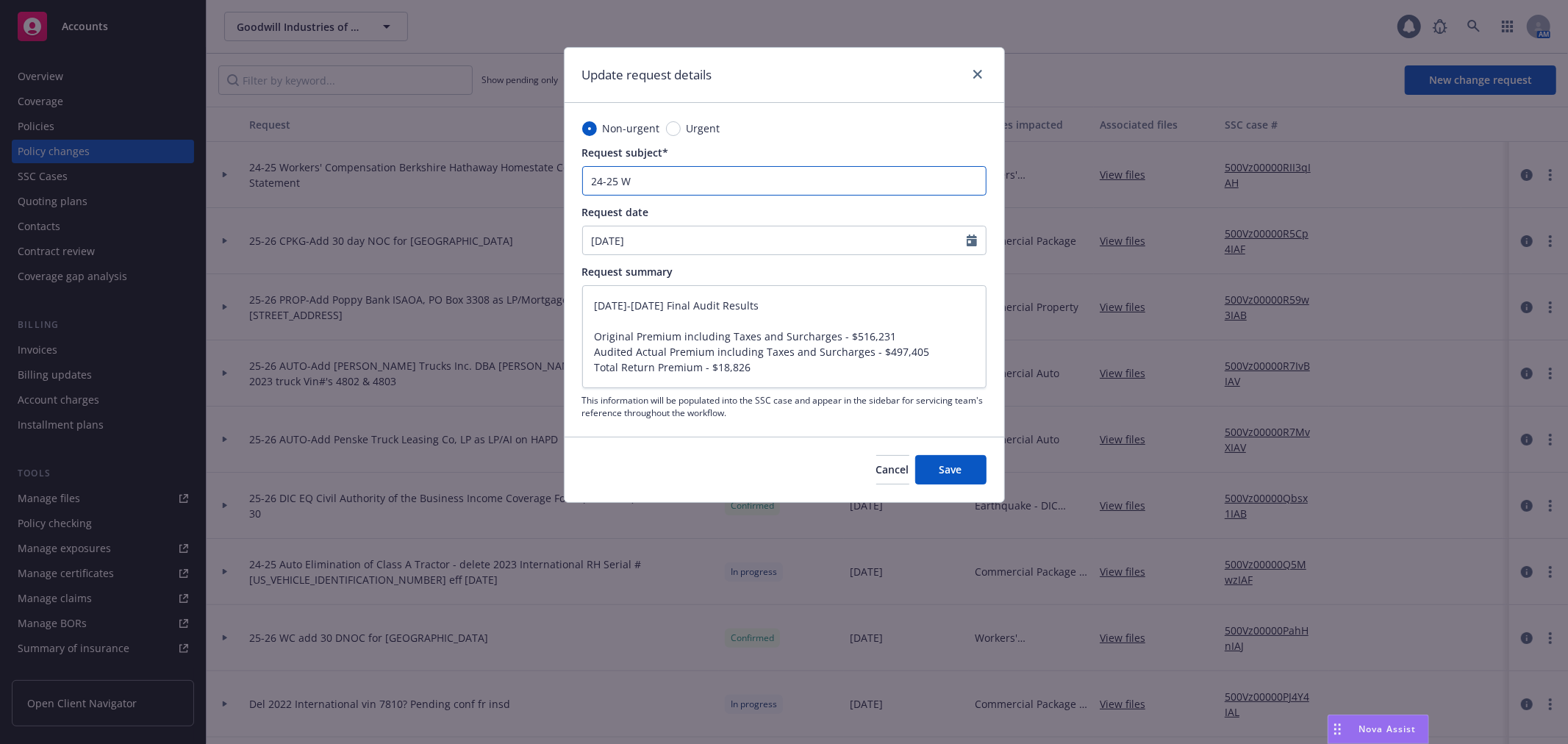
type input "24-25 WC"
type textarea "x"
type input "24-25 WC"
type textarea "x"
type input "24-25 WC F"
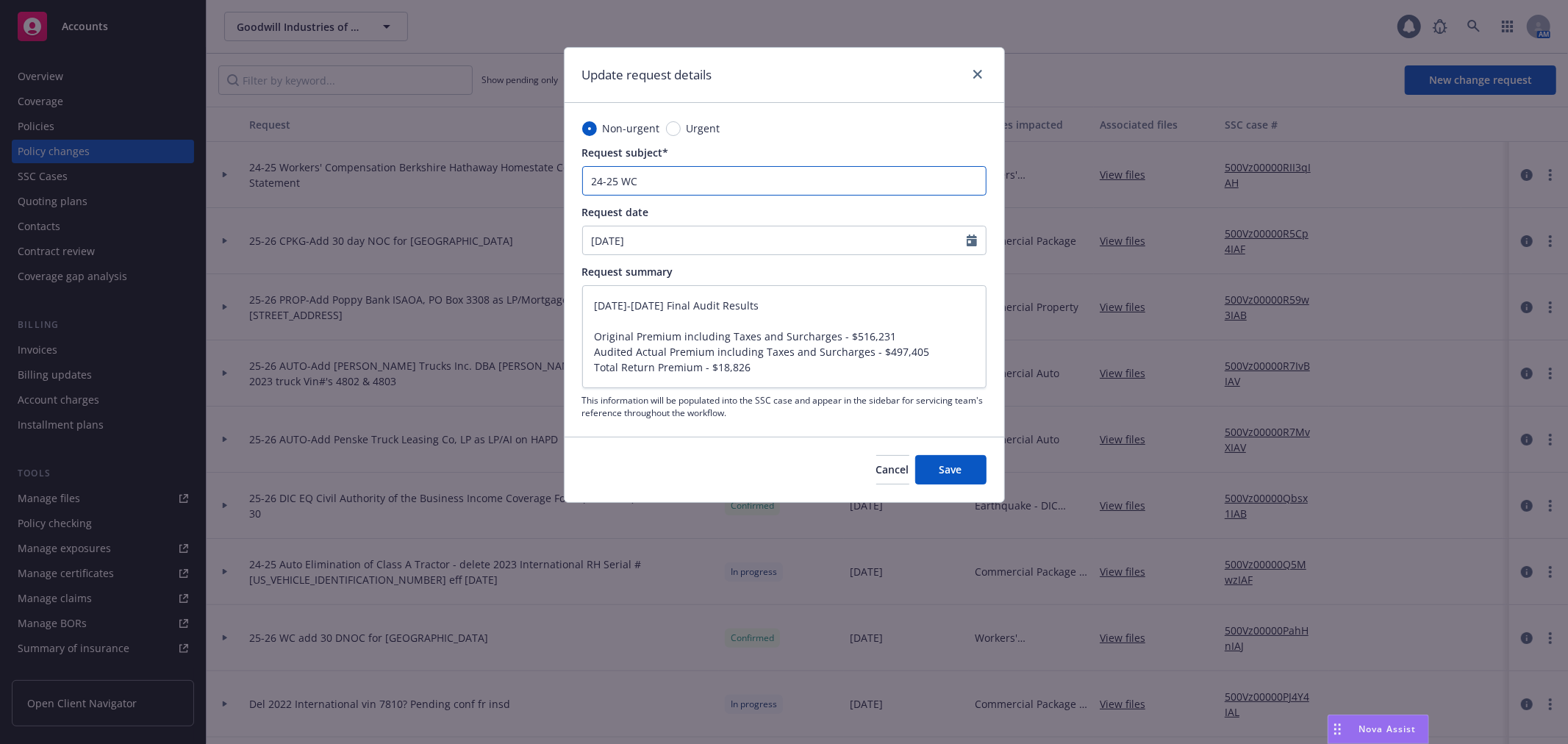
type textarea "x"
type input "24-25 WC Fi"
type textarea "x"
type input "24-25 WC Fin"
type textarea "x"
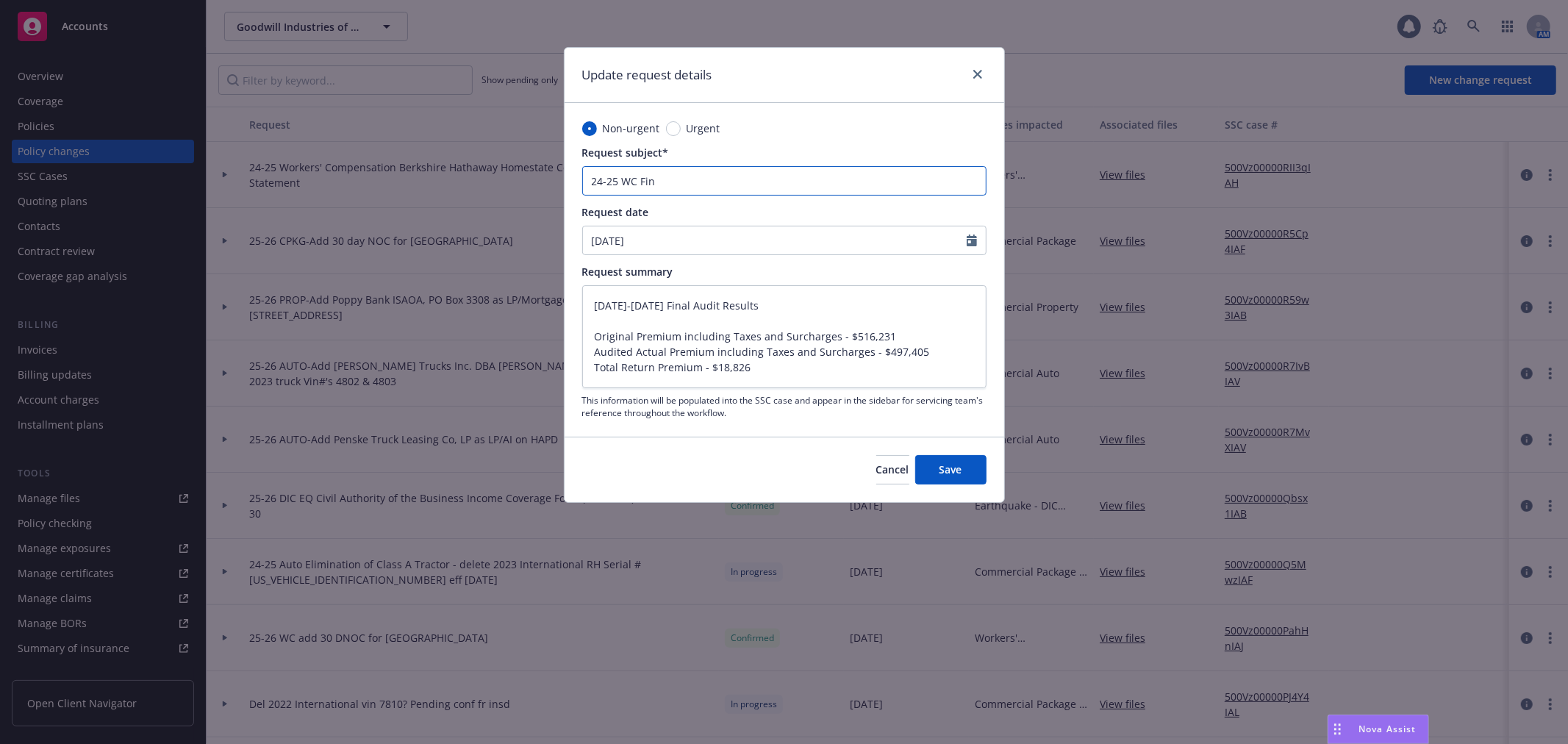
type input "24-25 [PERSON_NAME]"
type textarea "x"
type input "24-25 WC Final"
type textarea "x"
type input "24-25 WC Final"
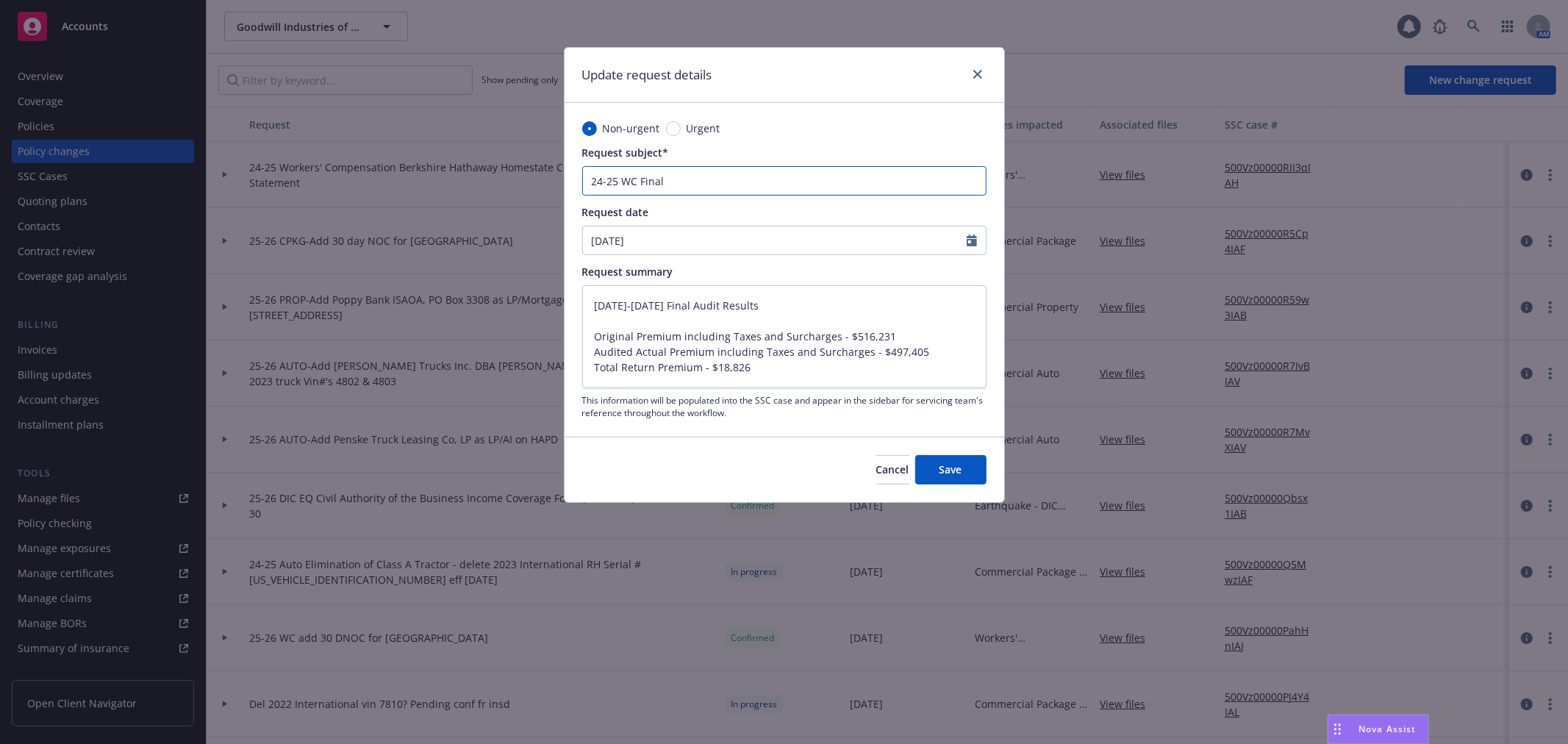
type textarea "x"
type input "24-25 WC Final a"
type textarea "x"
type input "24-25 WC Final ad"
type textarea "x"
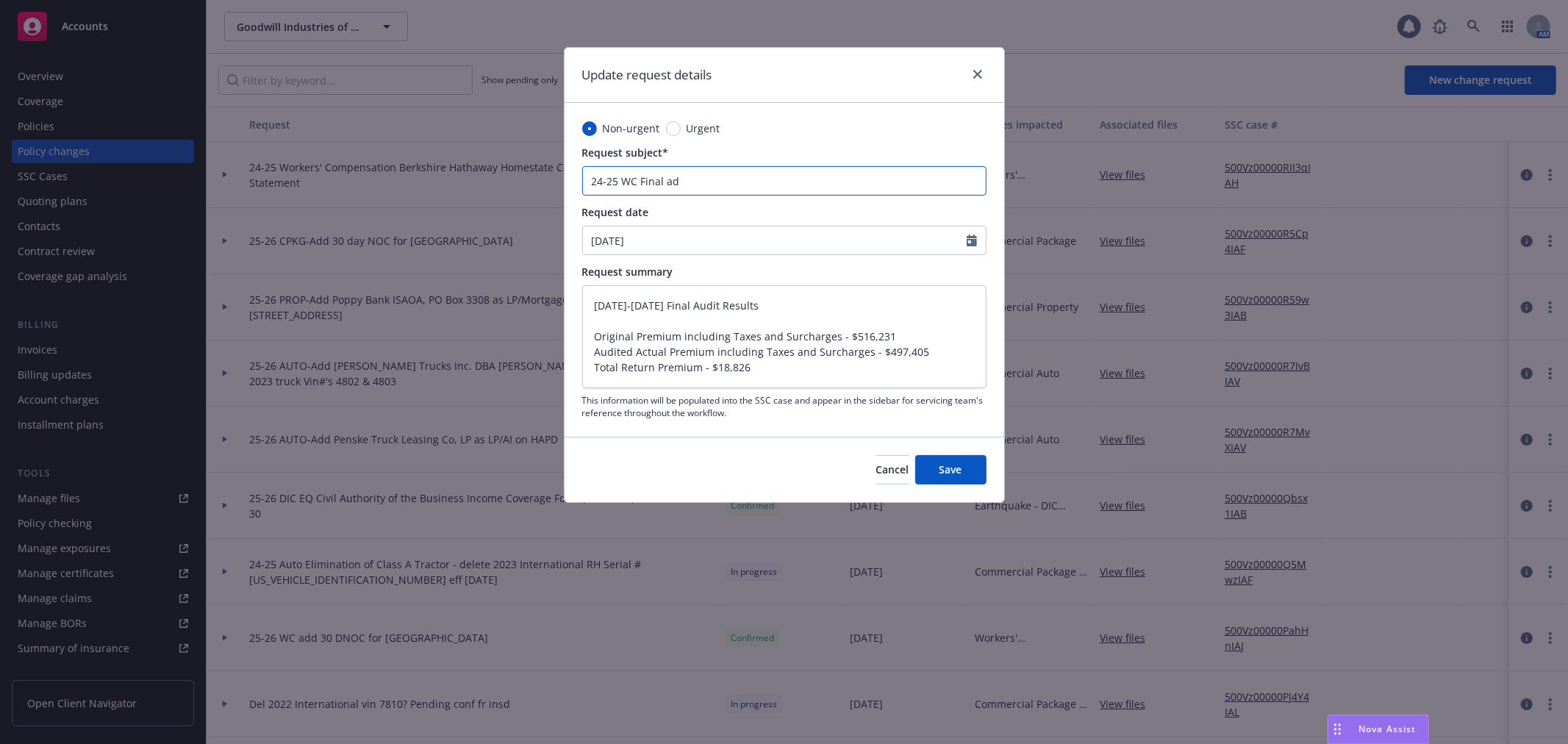
type input "24-25 WC Final a"
type textarea "x"
type input "24-25 WC Final ai"
type textarea "x"
type input "24-25 WC Final a"
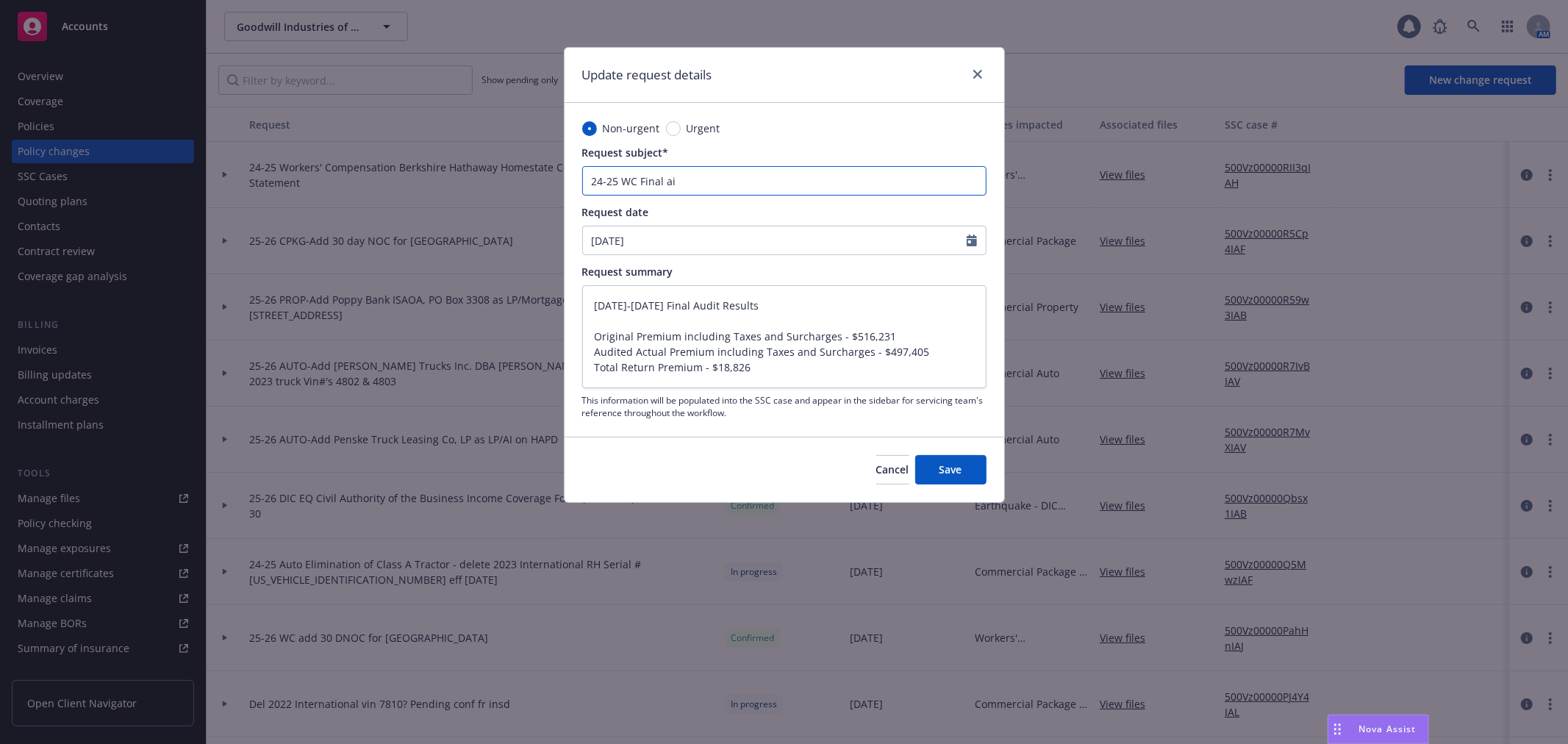
type textarea "x"
type input "24-25 WC Final au"
type textarea "x"
type input "24-25 WC Final aud"
type textarea "x"
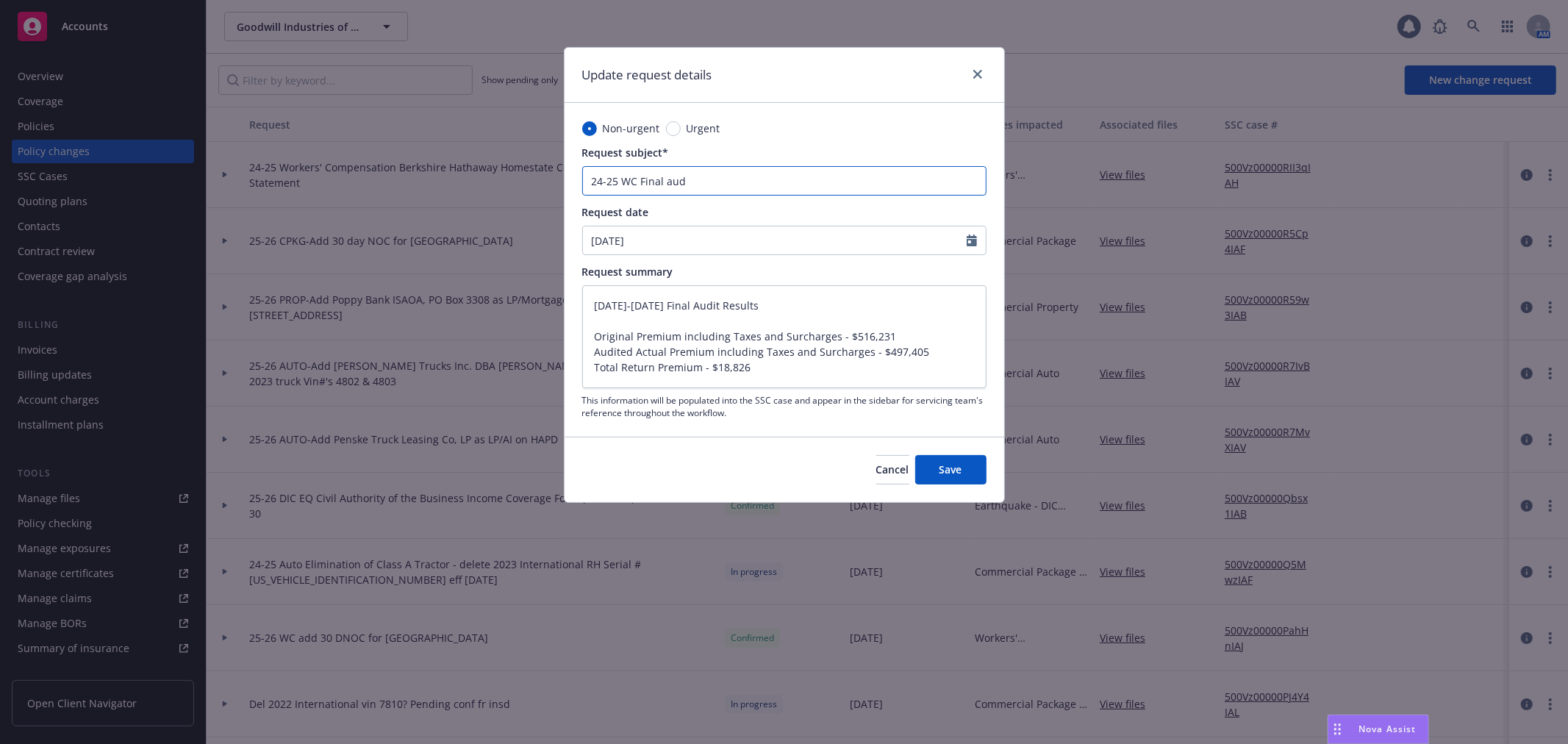
type input "24-25 WC Final audi"
type textarea "x"
type input "24-25 WC Final audit"
type textarea "x"
type input "24-25 WC Final audit"
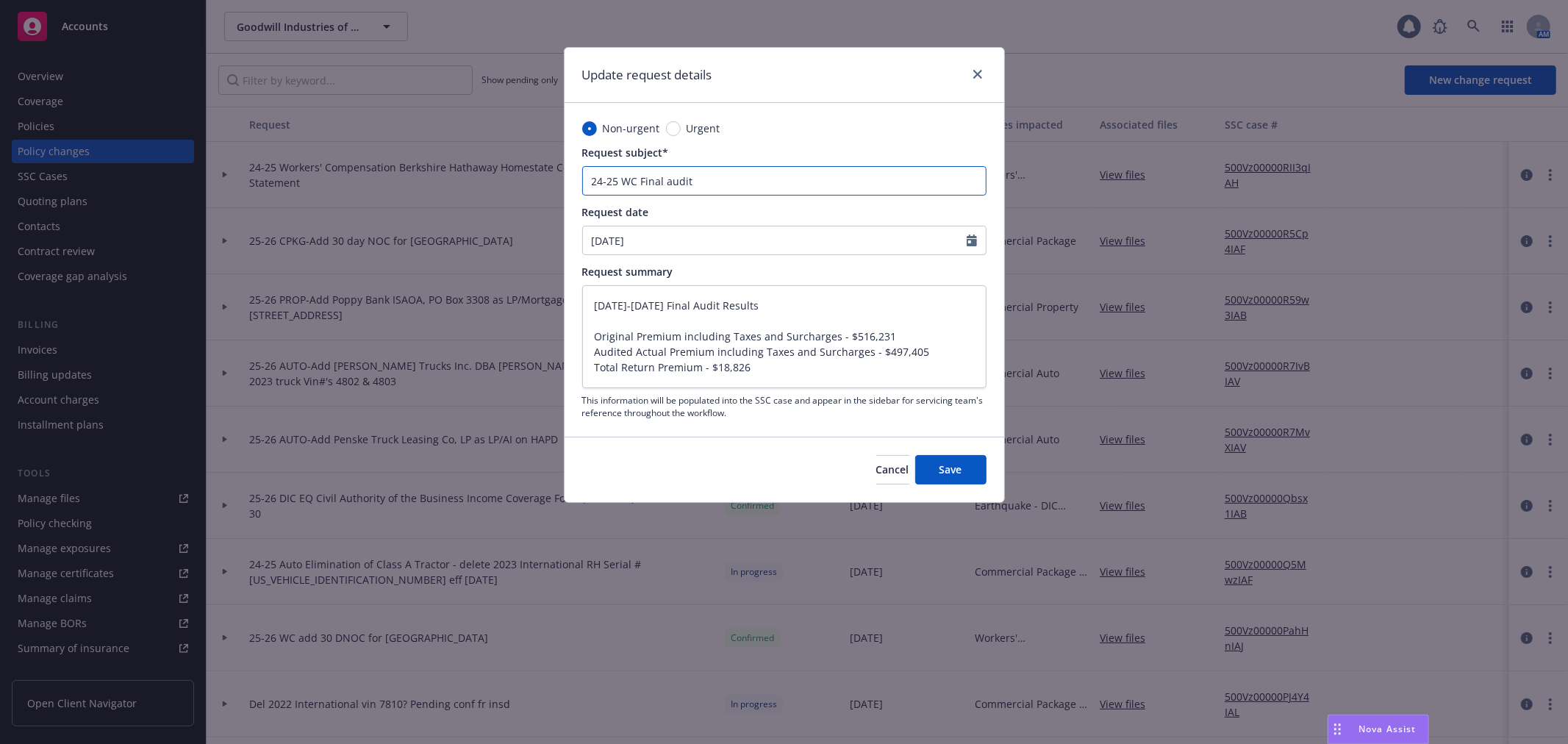
type textarea "x"
paste input "$(18,826)"
type input "24-25 WC Final audit $(18,826)"
type textarea "x"
type input "24-25 WC Final audit $(18,826)"
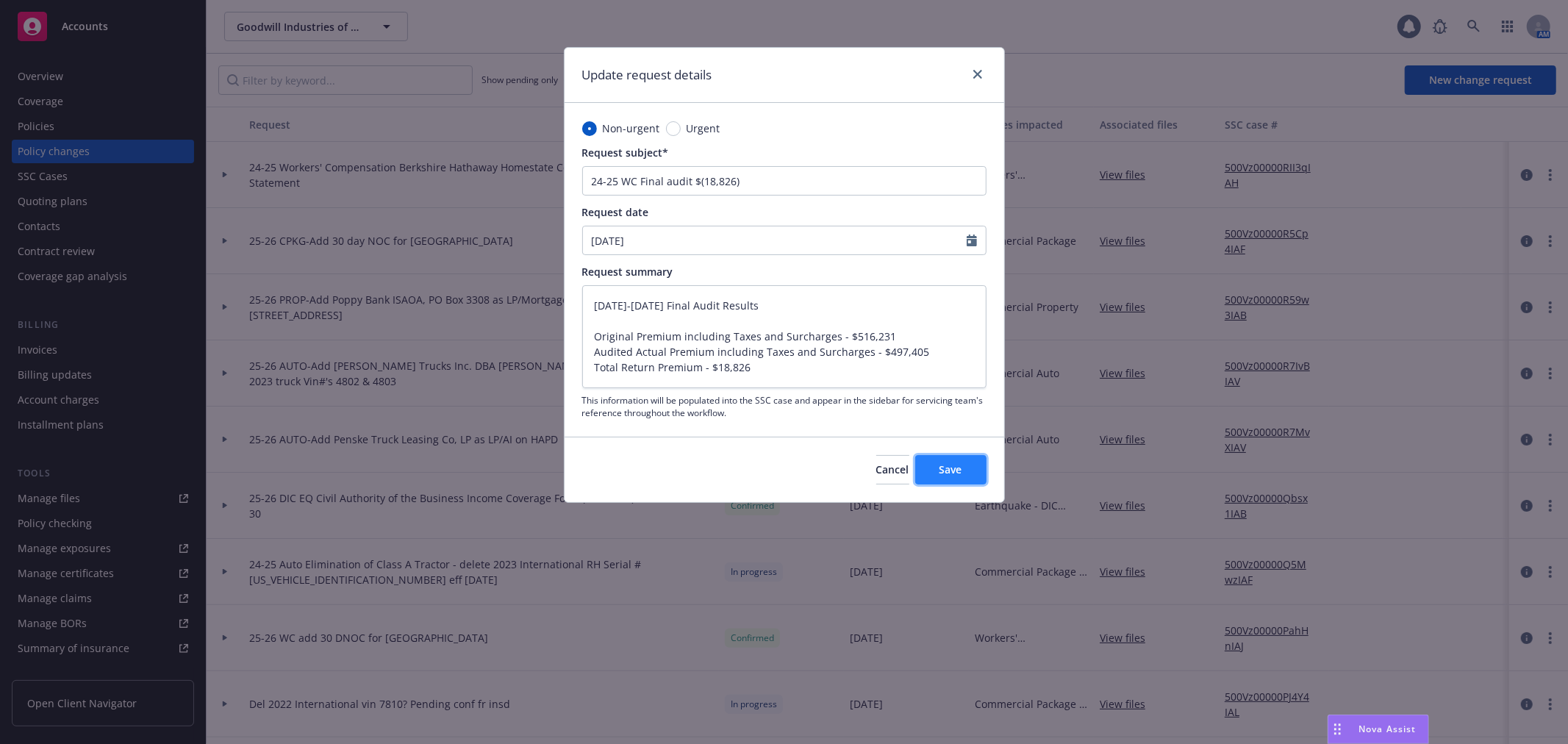
click at [978, 465] on button "Save" at bounding box center [951, 469] width 71 height 29
type textarea "x"
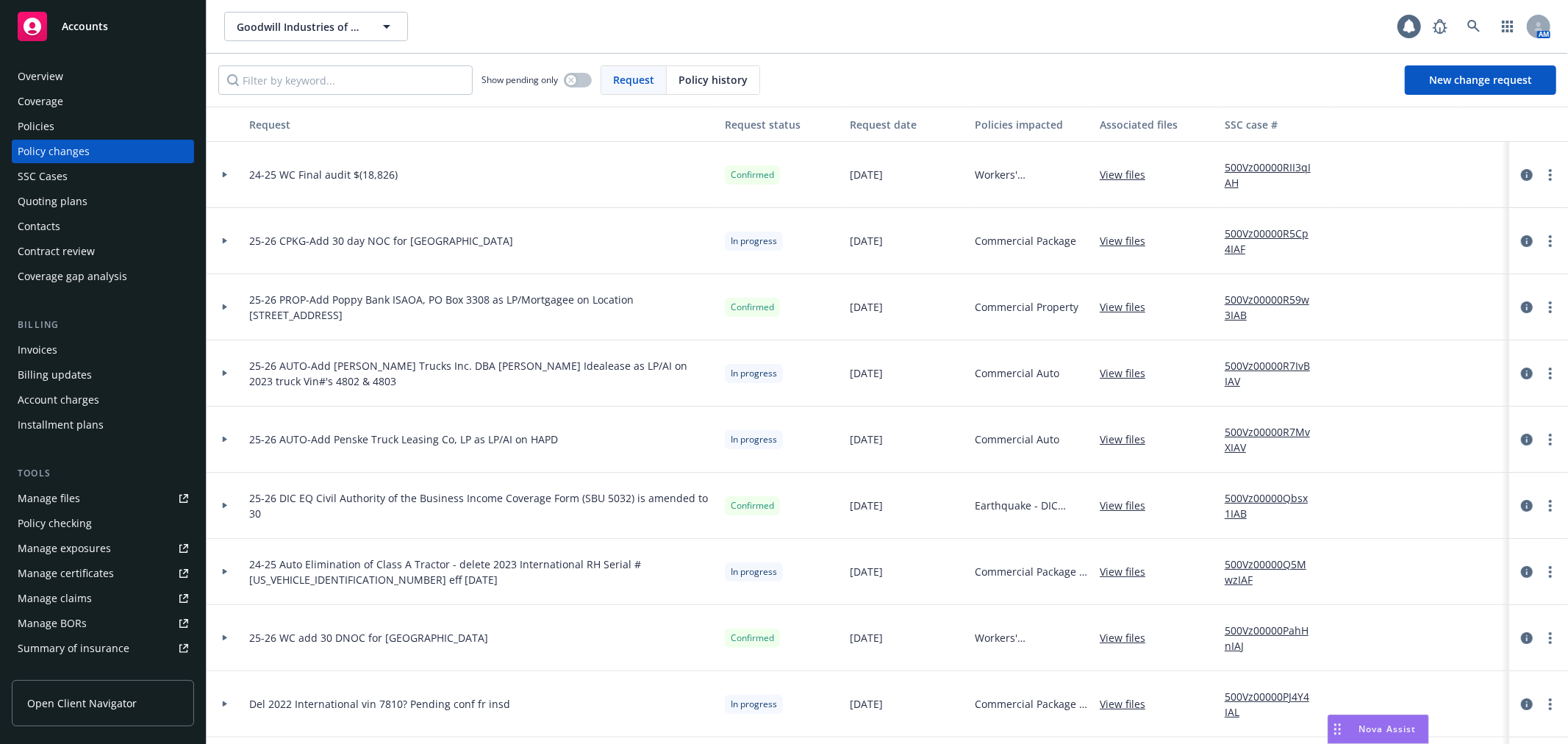
click at [65, 118] on div "Policies" at bounding box center [103, 127] width 170 height 24
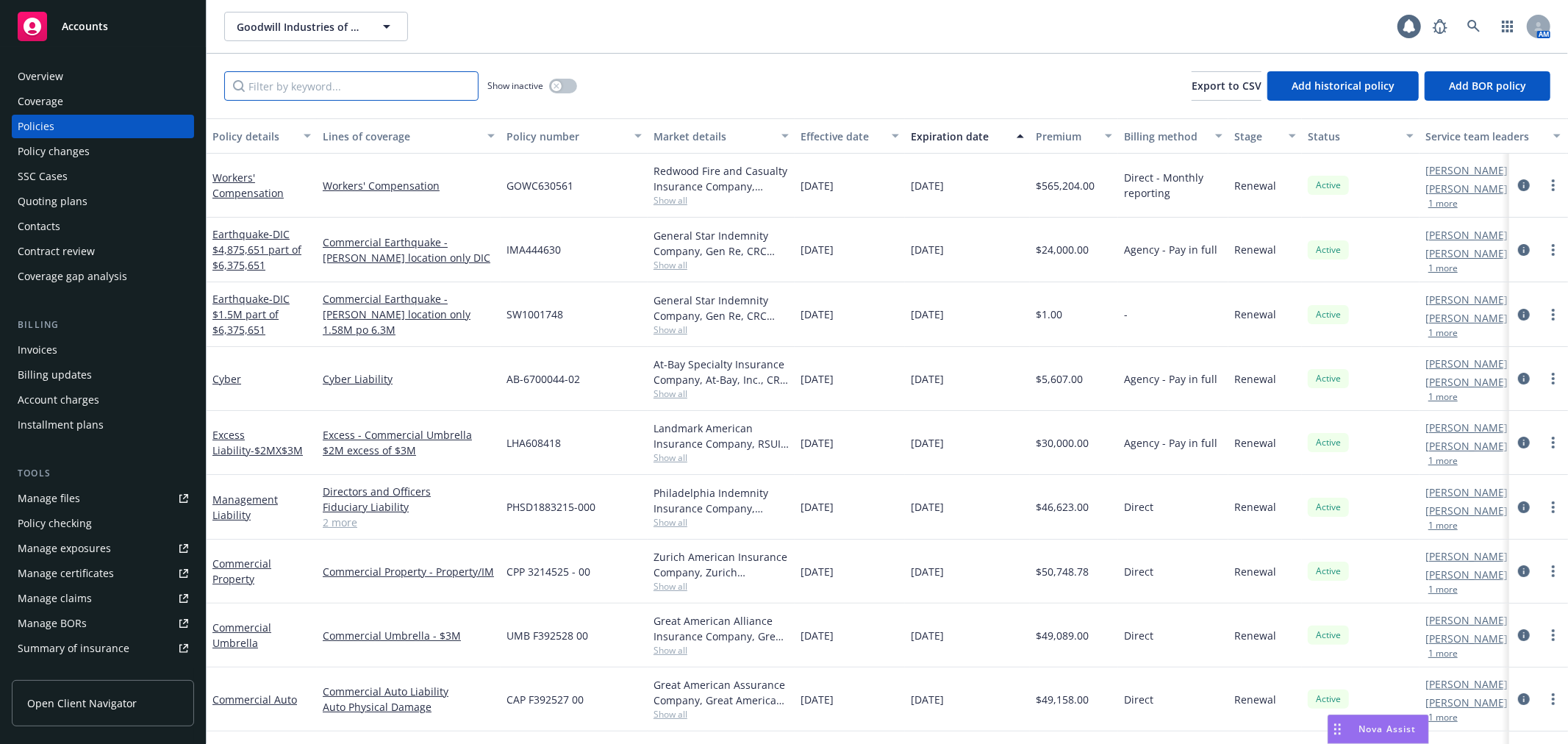
click at [320, 86] on input "Filter by keyword..." at bounding box center [351, 86] width 255 height 29
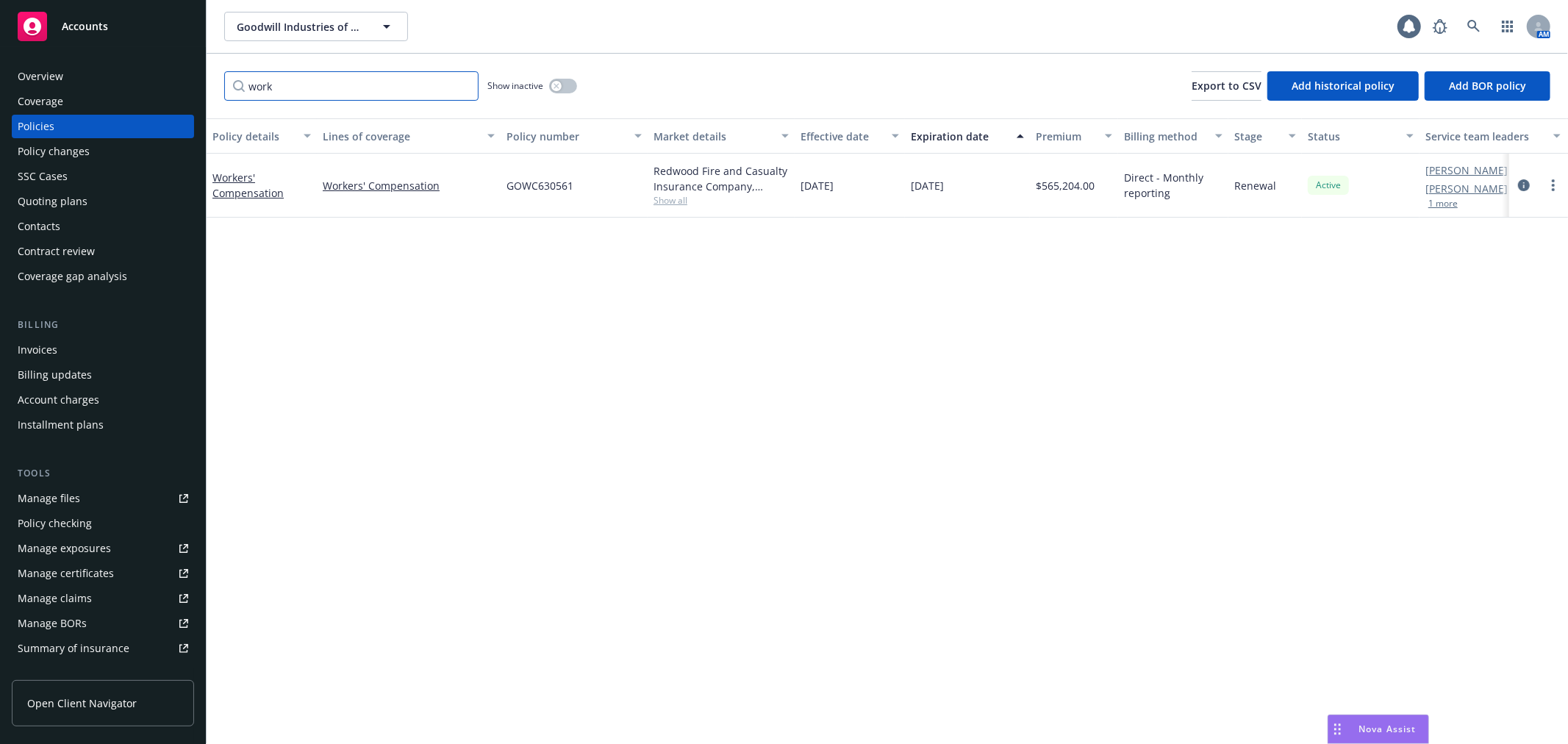
type input "work"
click at [570, 84] on button "button" at bounding box center [564, 86] width 28 height 15
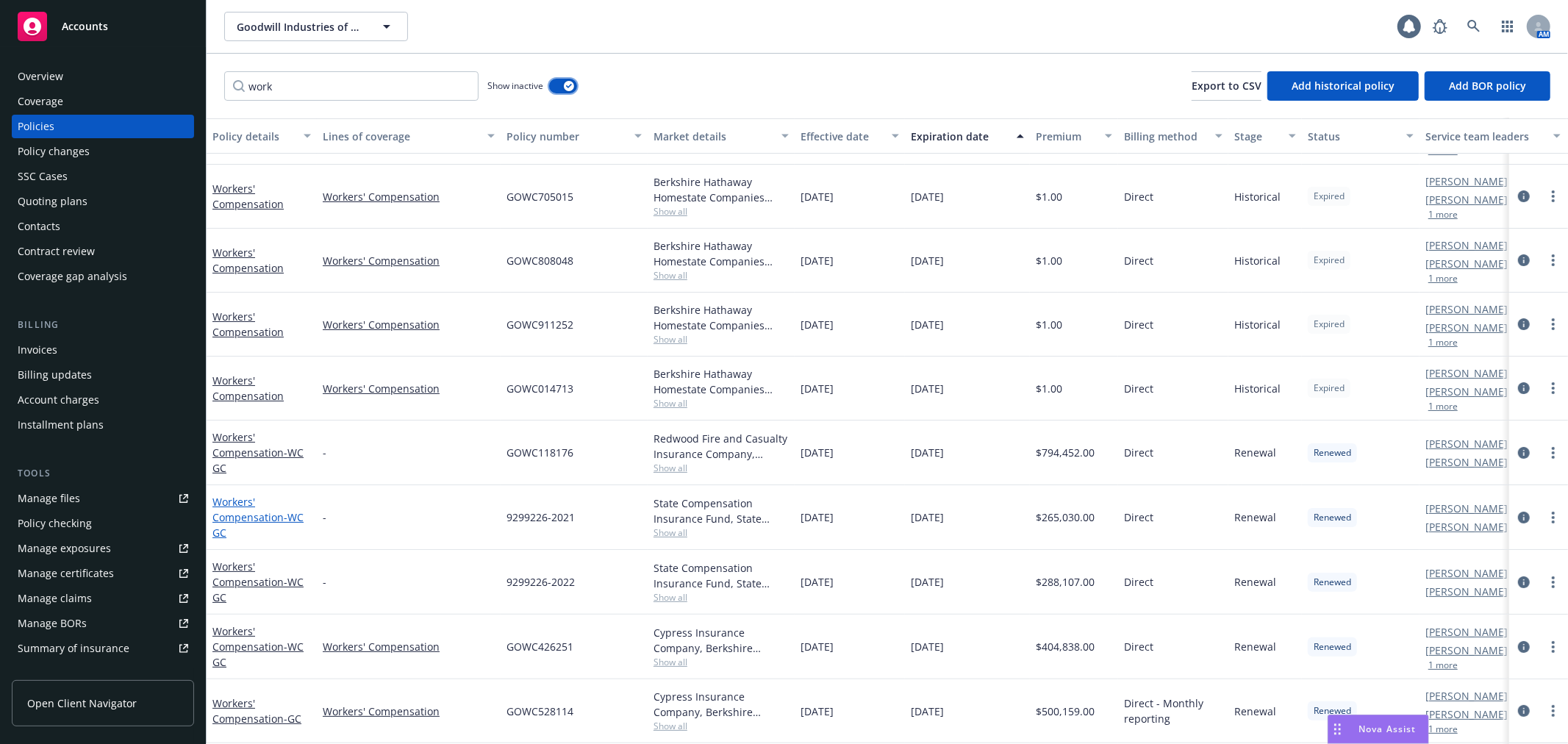
scroll to position [82, 0]
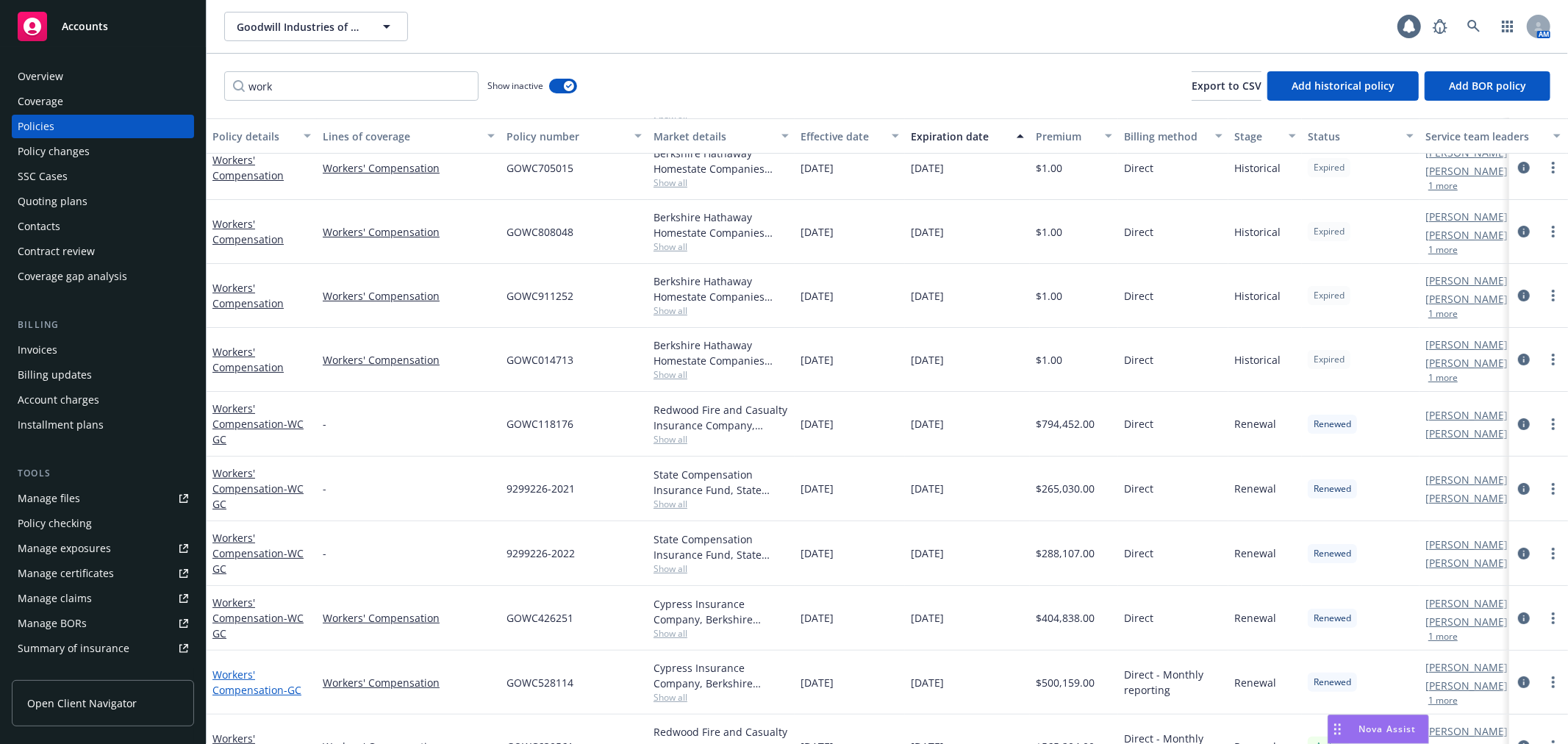
click at [228, 680] on link "Workers' Compensation - GC" at bounding box center [256, 682] width 89 height 29
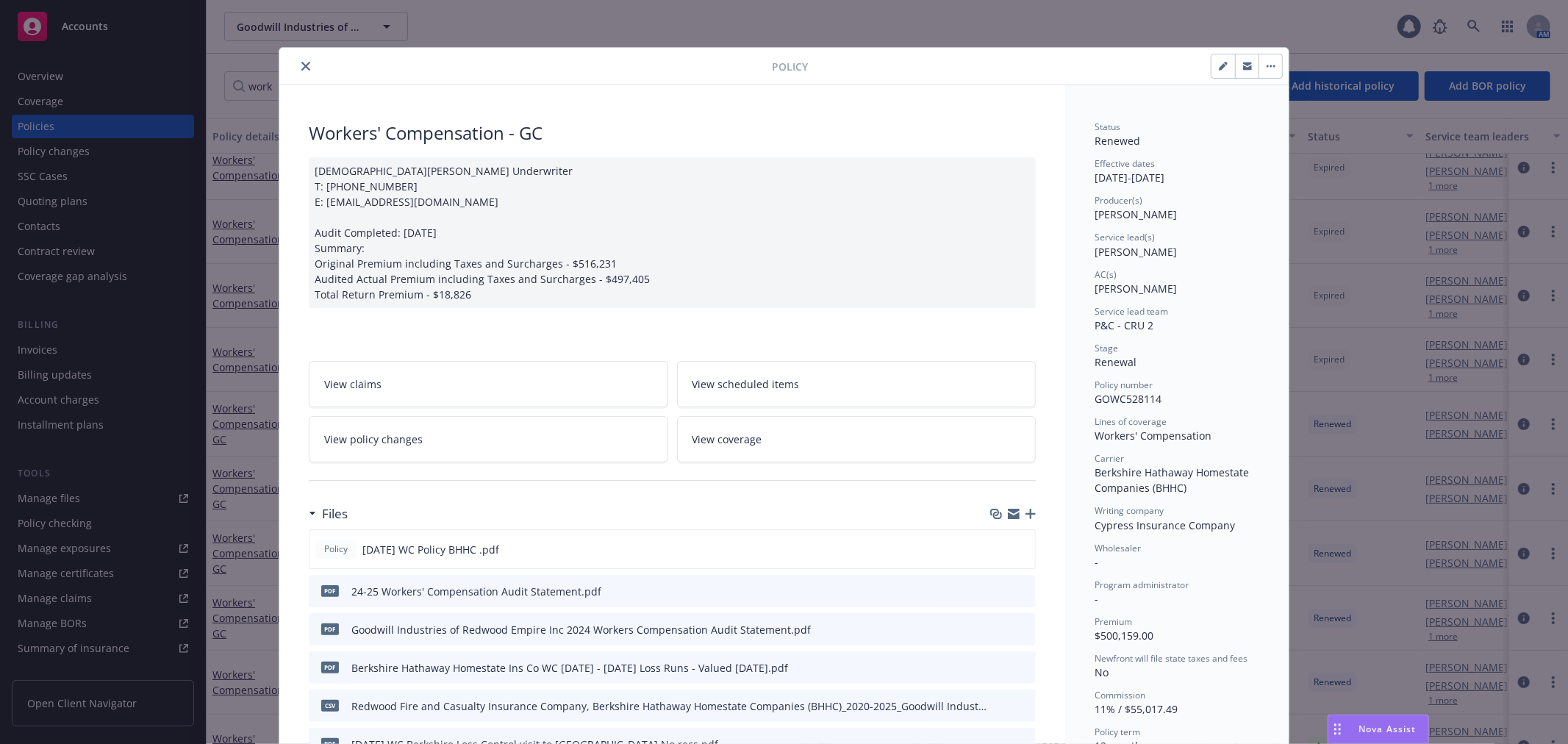
scroll to position [44, 0]
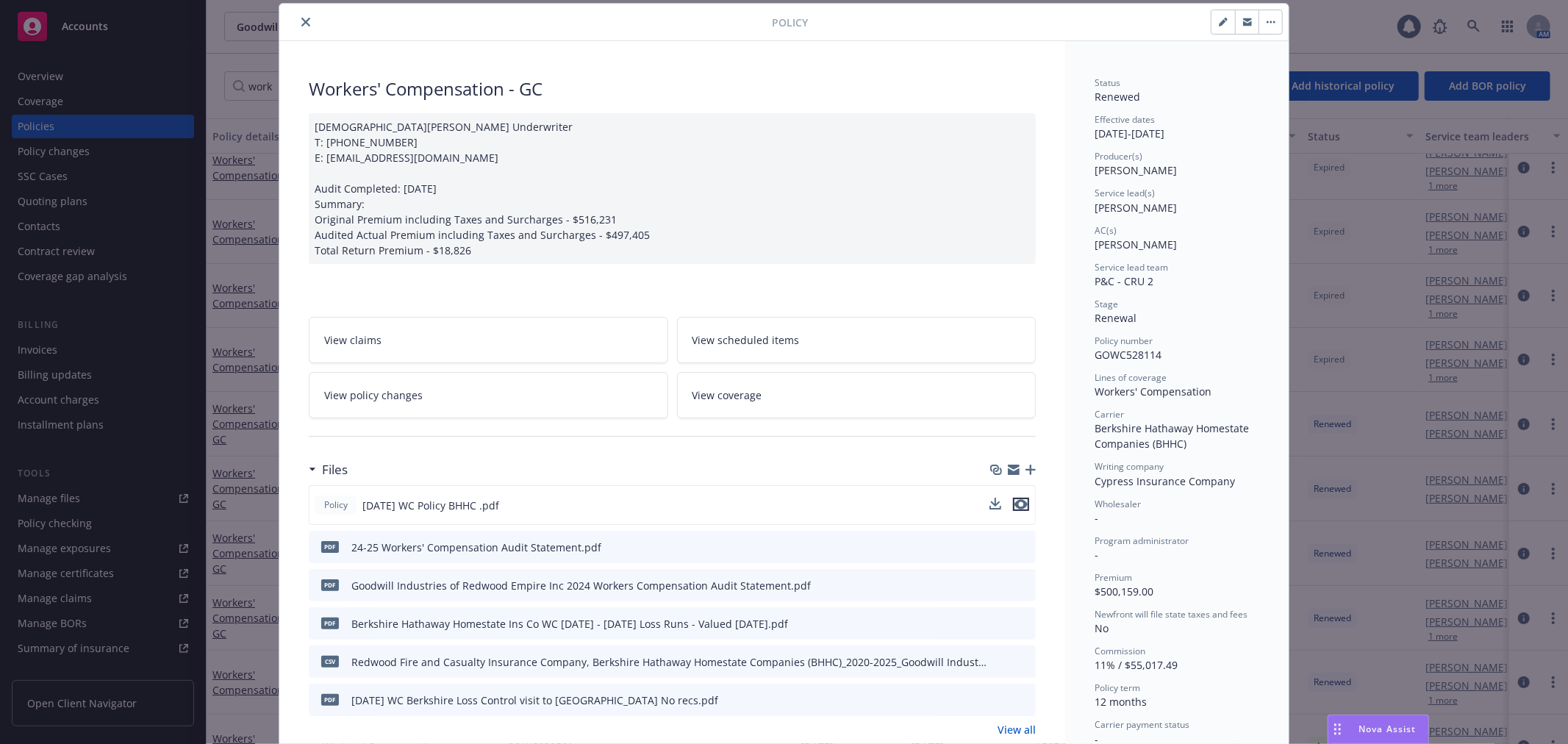
click at [1016, 504] on icon "preview file" at bounding box center [1022, 504] width 13 height 10
click at [505, 390] on link "View policy changes" at bounding box center [488, 395] width 360 height 46
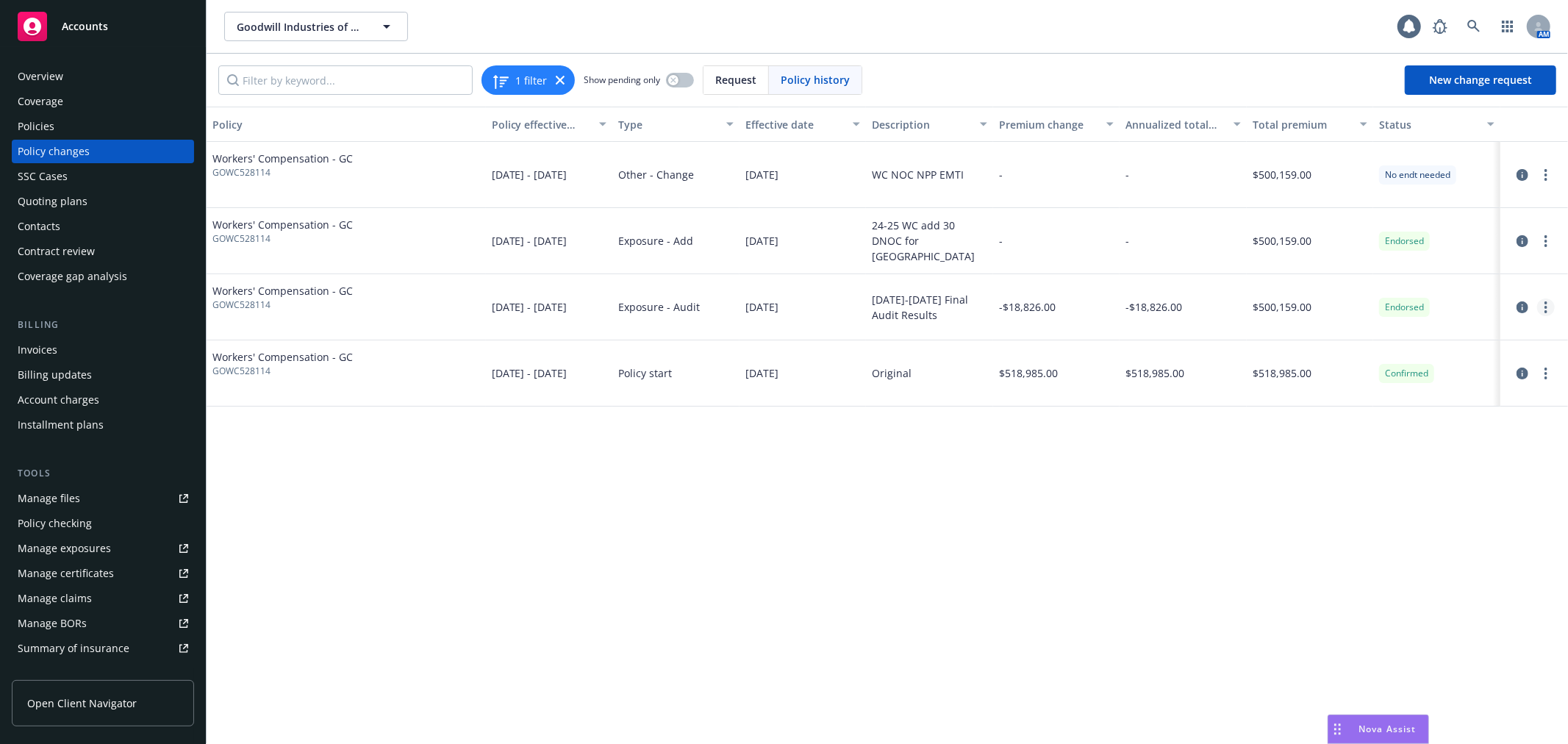
click at [1547, 310] on link "more" at bounding box center [1546, 308] width 18 height 18
click at [1439, 427] on link "Edit billing info" at bounding box center [1428, 425] width 252 height 29
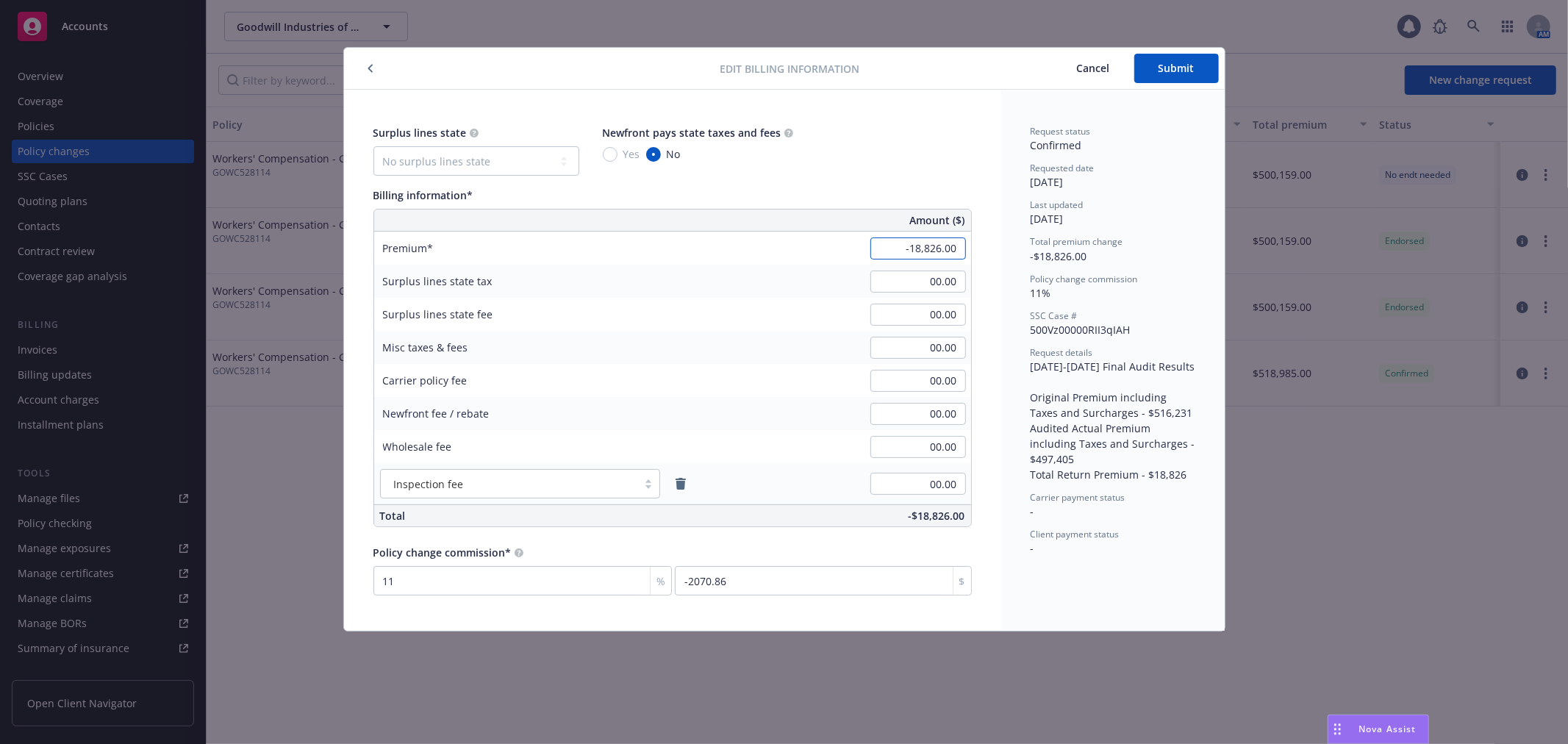
click at [932, 252] on input "-18,826.00" at bounding box center [918, 249] width 95 height 22
type input "-49,954.00"
type input "-5494.94"
click at [922, 342] on input "00.00" at bounding box center [918, 348] width 95 height 22
type input "-3,022.00"
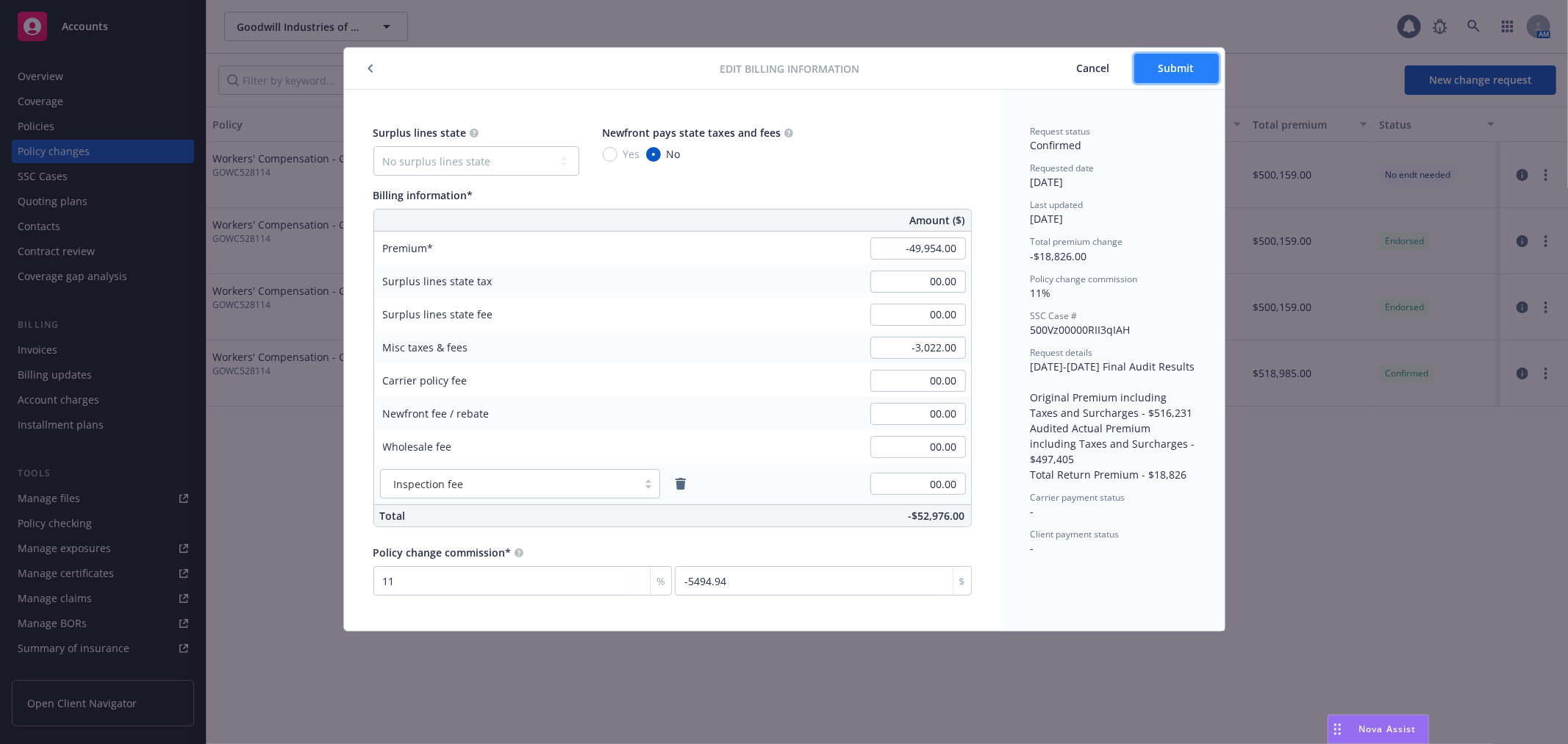
click at [1186, 66] on span "Submit" at bounding box center [1176, 68] width 36 height 14
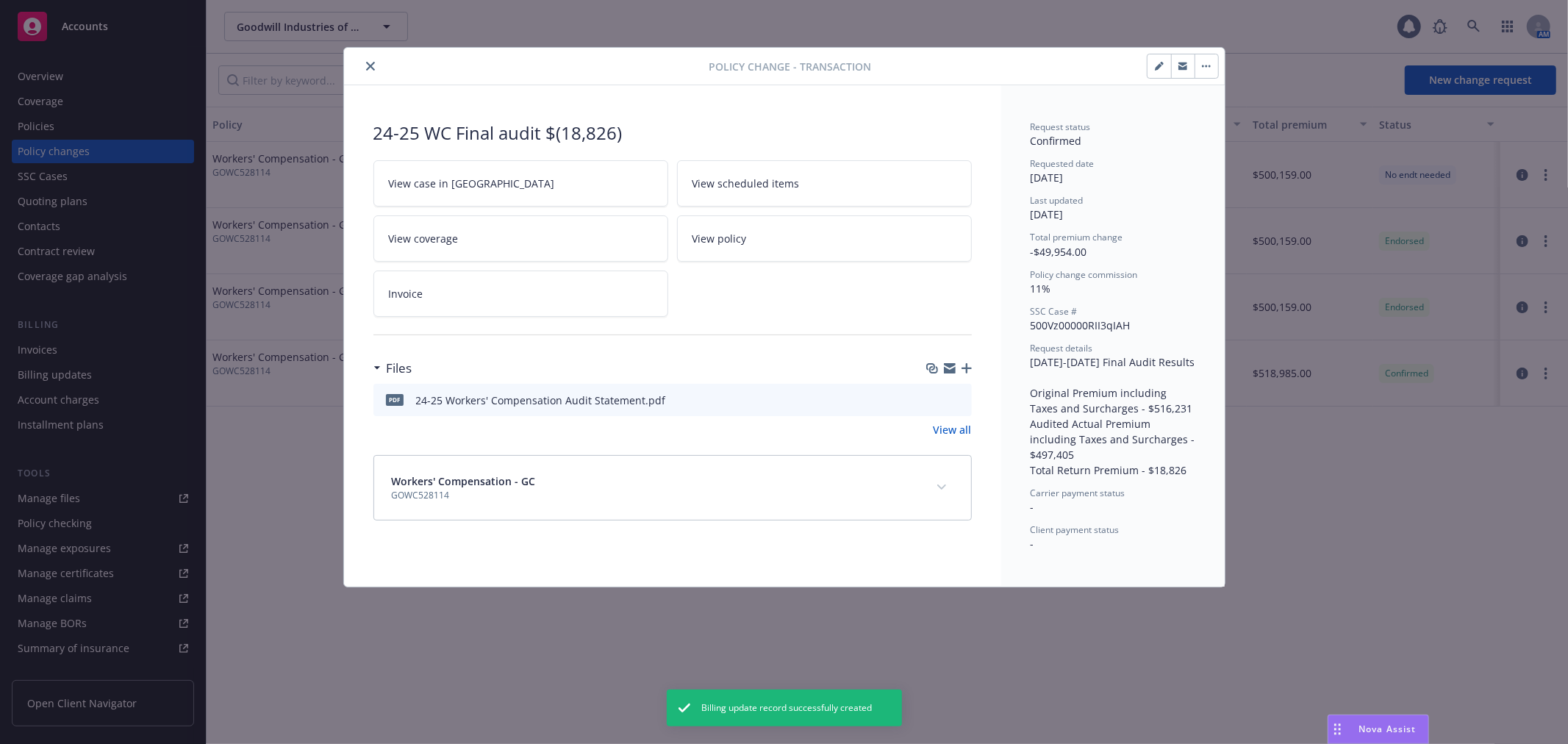
click at [821, 252] on link "View policy" at bounding box center [824, 238] width 295 height 46
